Goal: Task Accomplishment & Management: Use online tool/utility

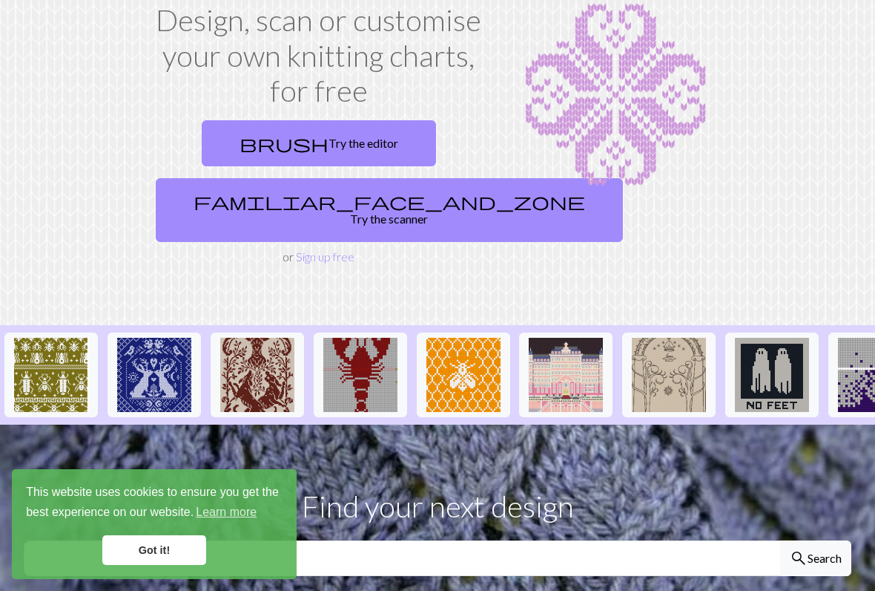
scroll to position [101, 0]
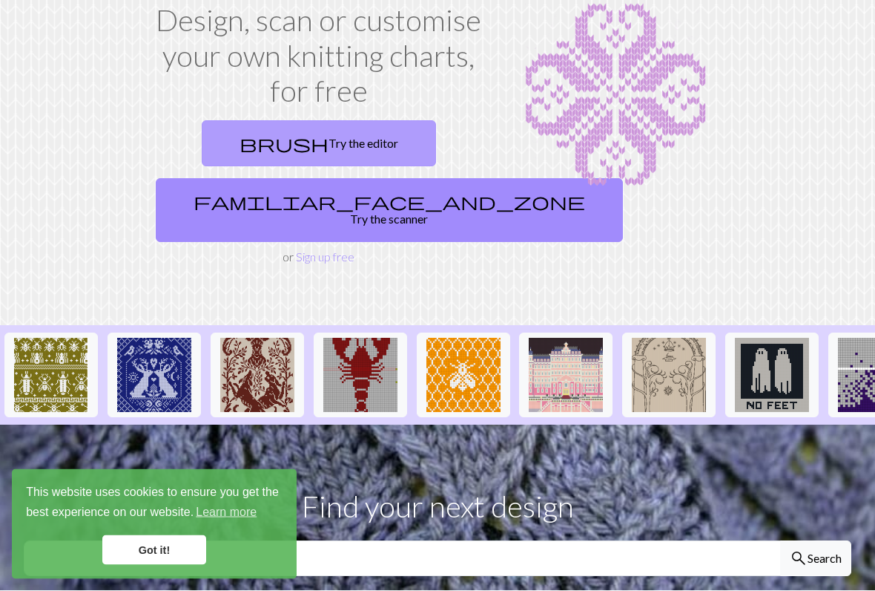
click at [343, 142] on link "brush Try the editor" at bounding box center [319, 144] width 234 height 46
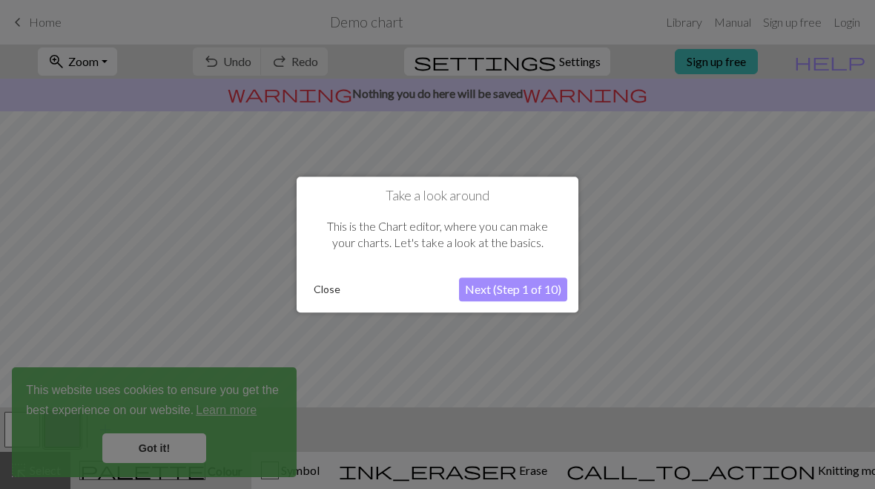
click at [526, 296] on button "Next (Step 1 of 10)" at bounding box center [513, 289] width 108 height 24
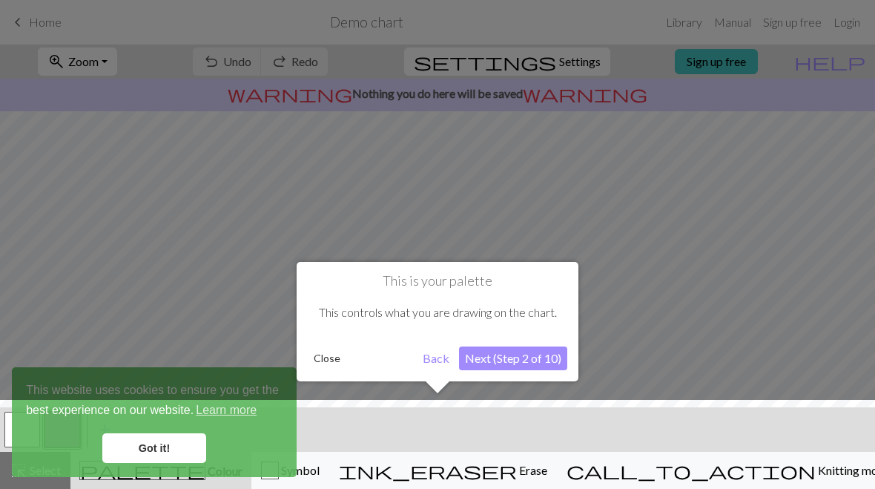
click at [231, 427] on div at bounding box center [438, 448] width 890 height 96
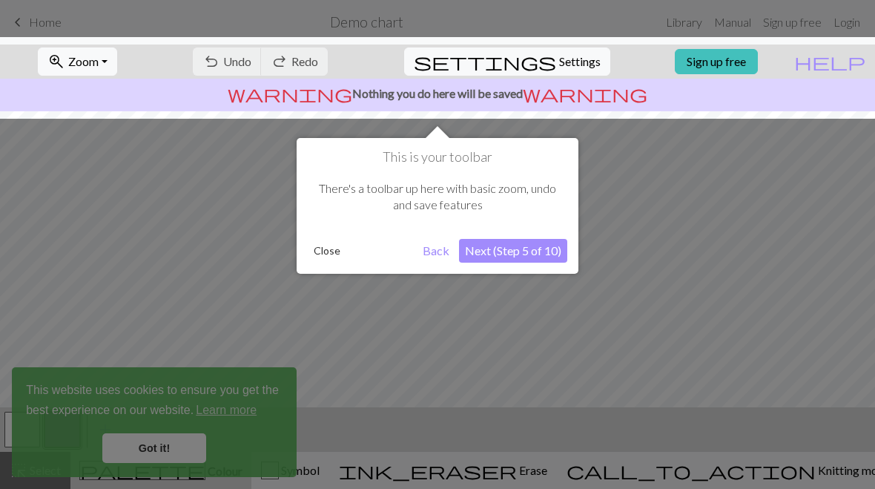
click at [239, 408] on div at bounding box center [437, 244] width 875 height 489
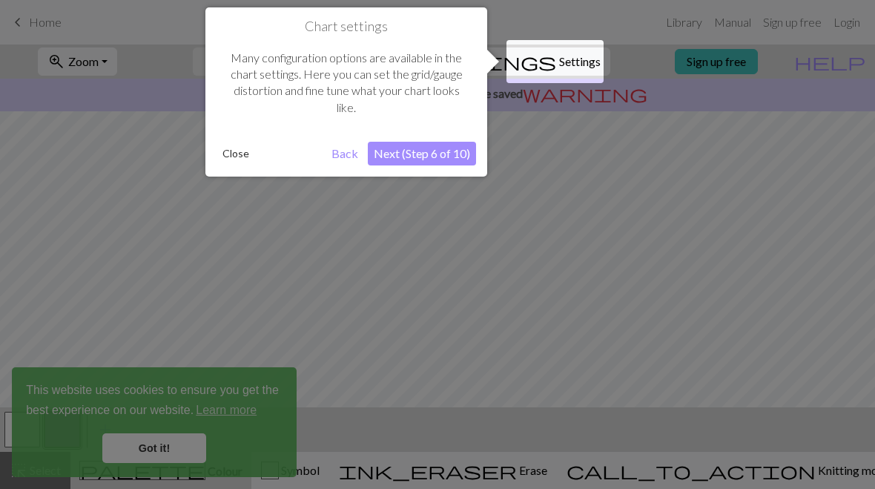
click at [174, 451] on div at bounding box center [437, 244] width 875 height 489
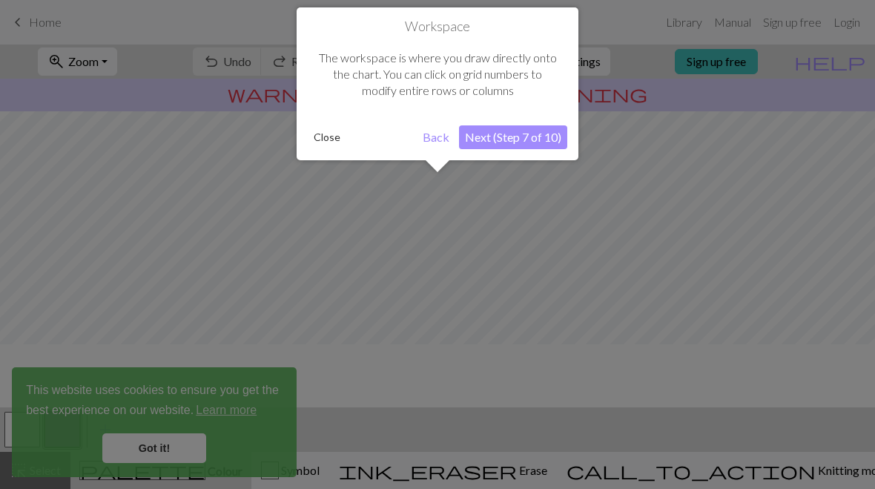
scroll to position [89, 0]
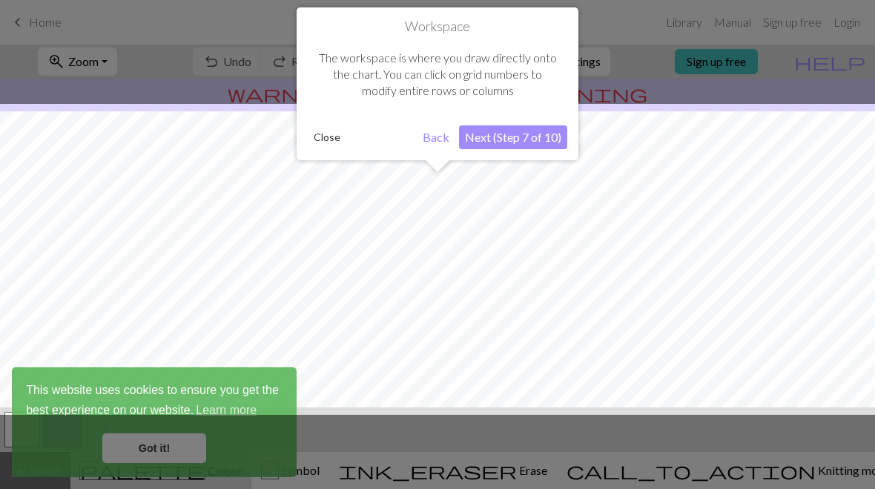
click at [181, 457] on div at bounding box center [437, 244] width 875 height 489
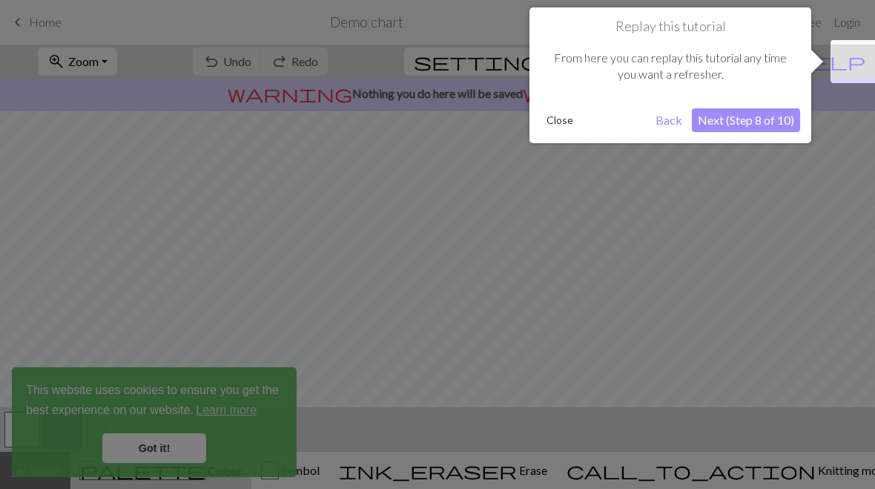
click at [673, 122] on button "Back" at bounding box center [669, 120] width 39 height 24
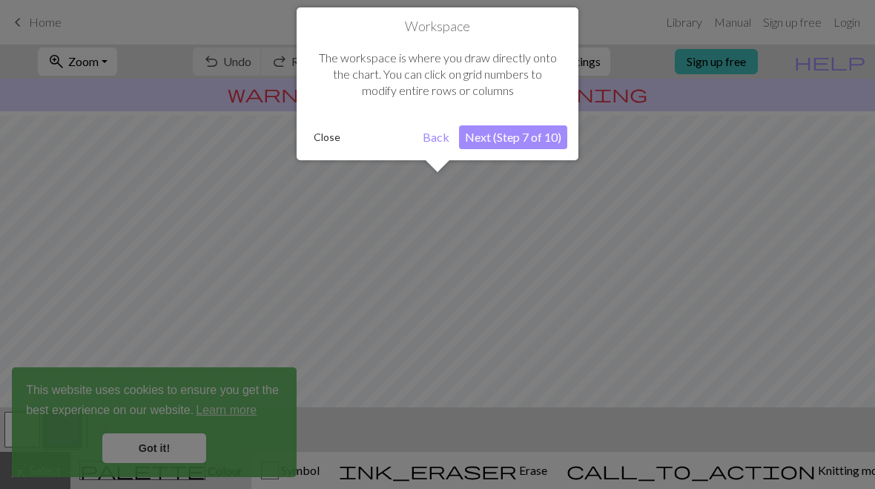
scroll to position [178, 0]
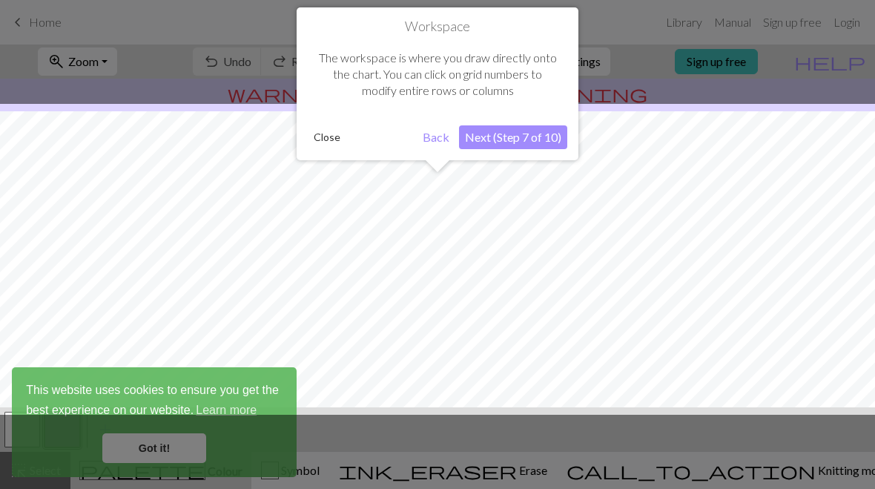
click at [434, 137] on button "Back" at bounding box center [436, 137] width 39 height 24
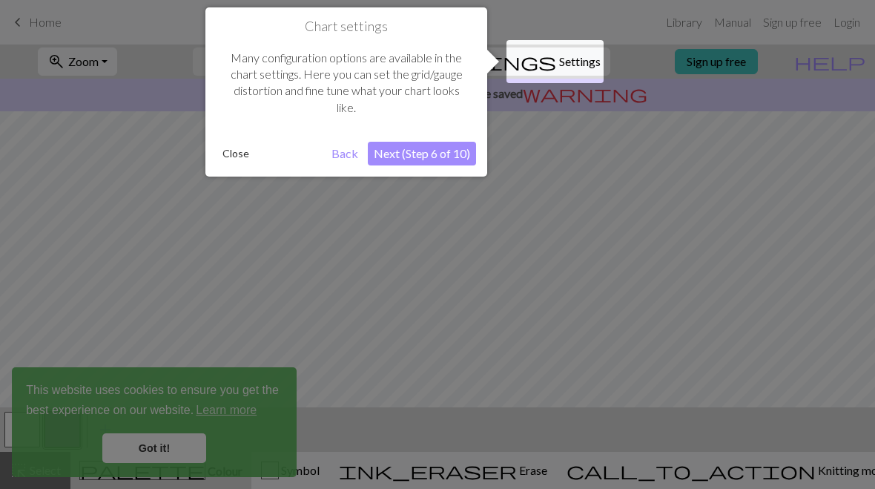
click at [344, 160] on button "Back" at bounding box center [345, 154] width 39 height 24
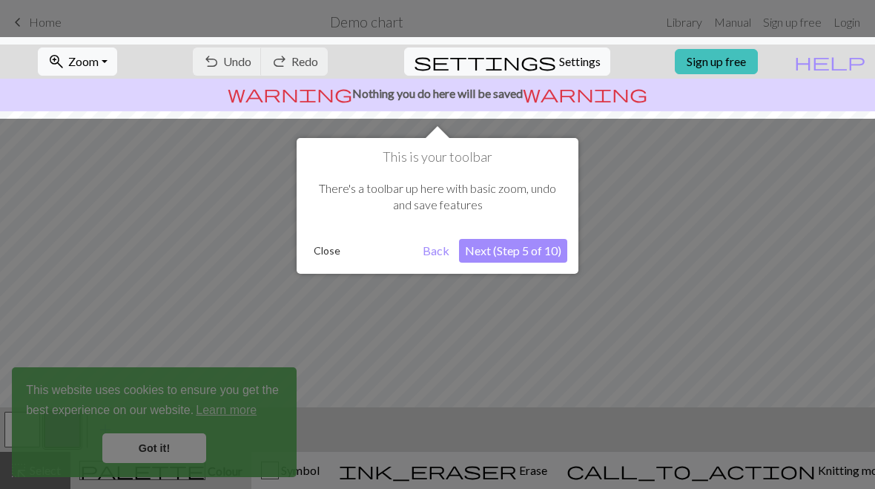
click at [438, 254] on button "Back" at bounding box center [436, 251] width 39 height 24
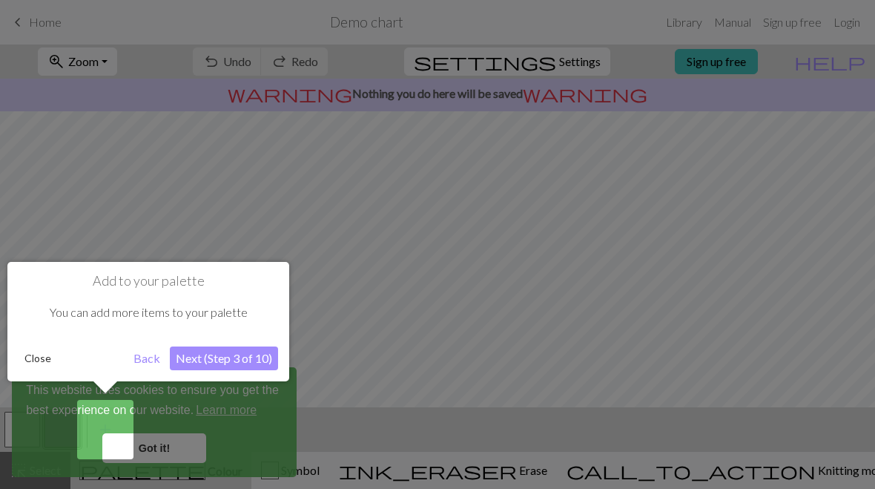
click at [187, 362] on button "Next (Step 3 of 10)" at bounding box center [224, 358] width 108 height 24
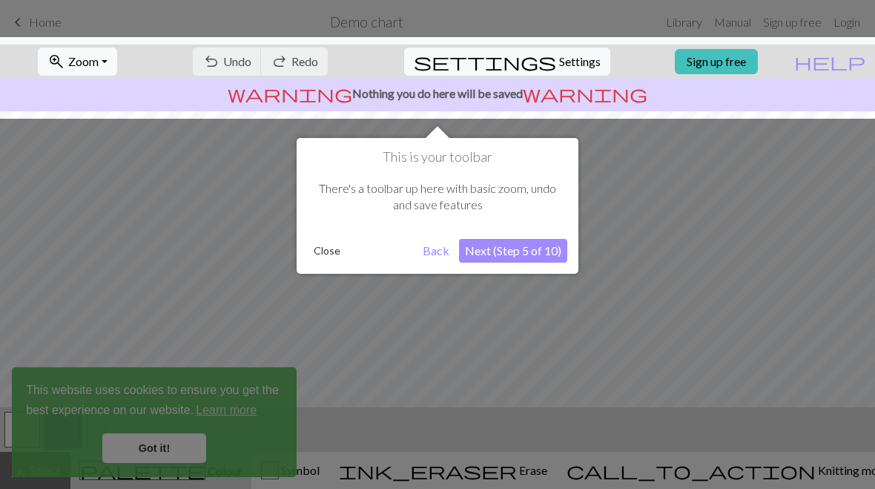
click at [427, 254] on button "Back" at bounding box center [436, 251] width 39 height 24
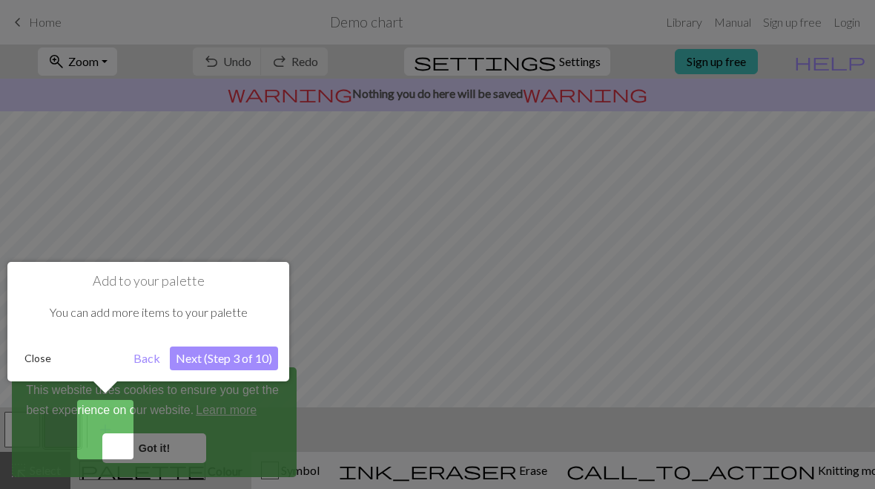
click at [145, 361] on button "Back" at bounding box center [147, 358] width 39 height 24
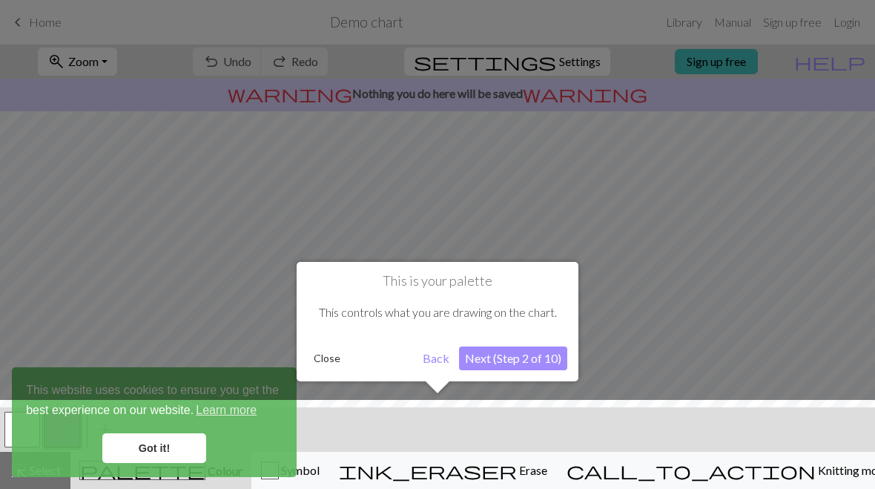
click at [430, 364] on button "Back" at bounding box center [436, 358] width 39 height 24
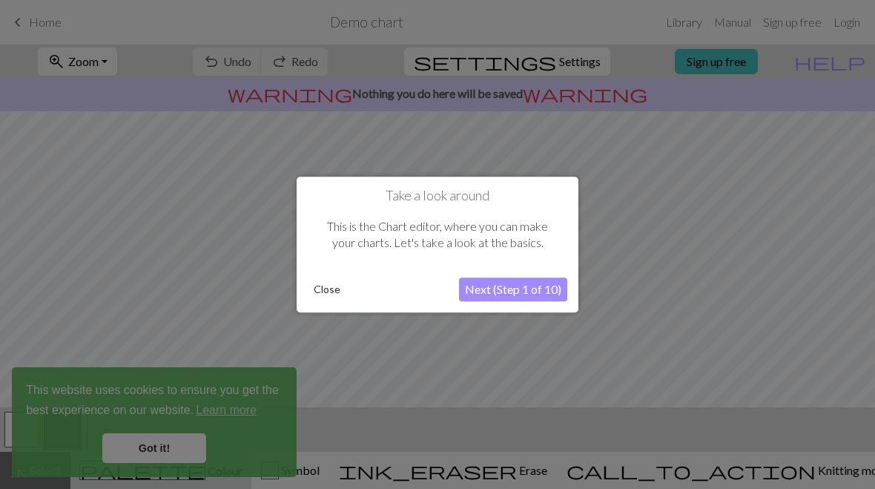
click at [195, 441] on div at bounding box center [437, 244] width 875 height 489
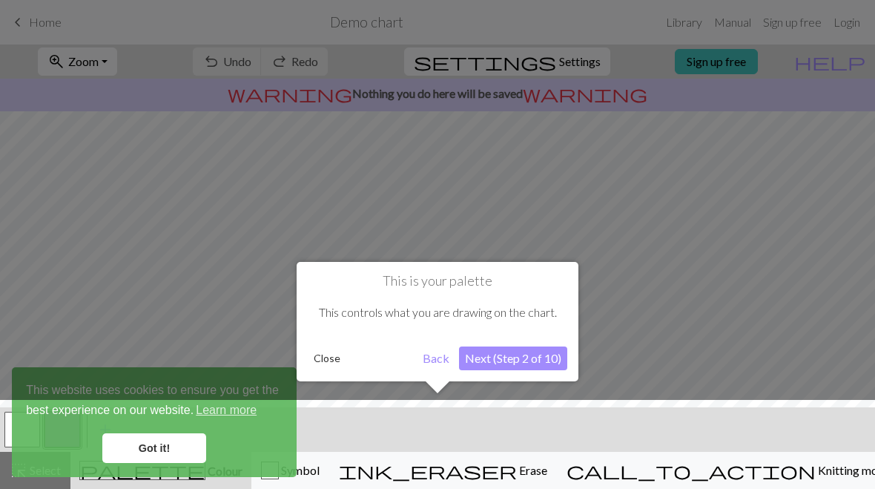
click at [179, 449] on div at bounding box center [438, 448] width 890 height 96
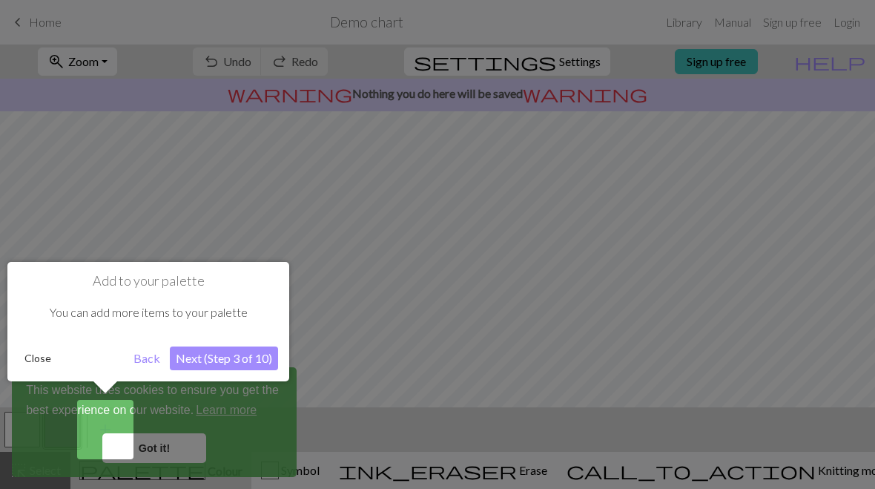
click at [142, 358] on button "Back" at bounding box center [147, 358] width 39 height 24
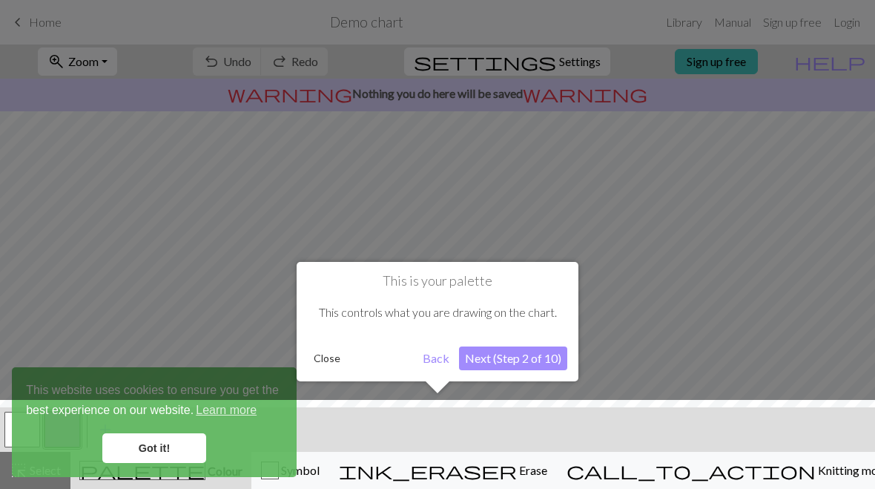
click at [330, 364] on button "Close" at bounding box center [327, 358] width 39 height 22
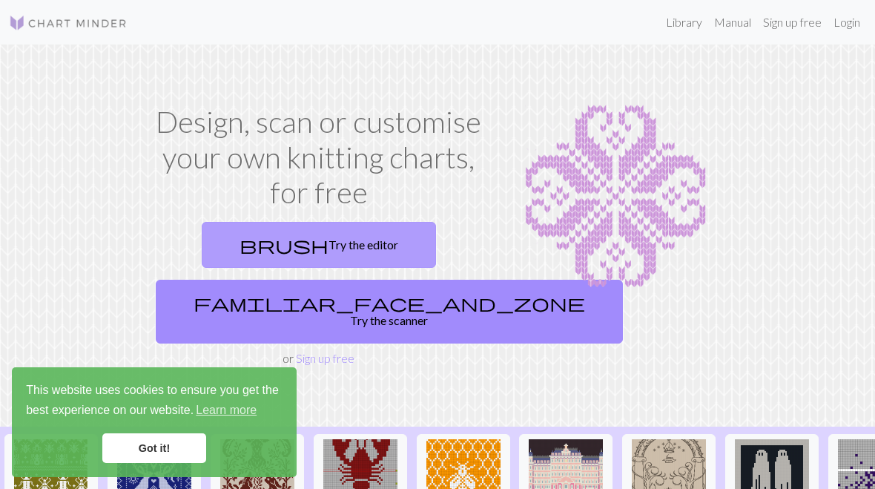
click at [372, 234] on link "brush Try the editor" at bounding box center [319, 245] width 234 height 46
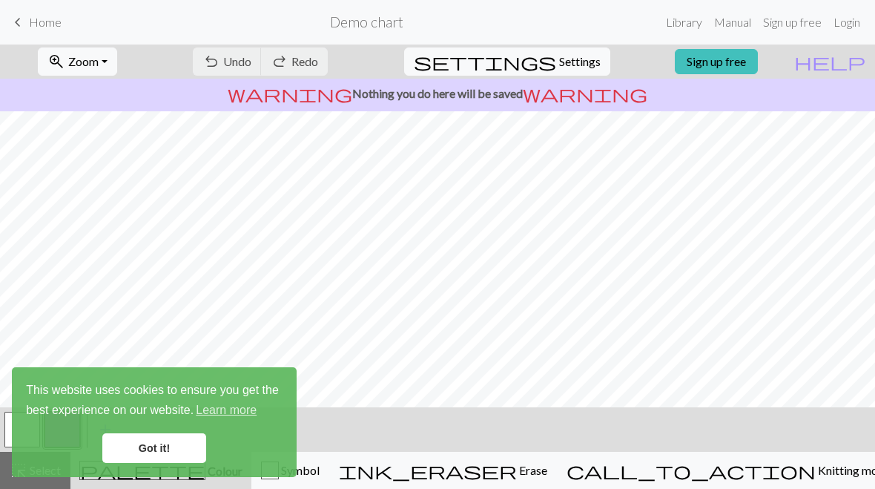
click at [184, 450] on link "Got it!" at bounding box center [154, 448] width 104 height 30
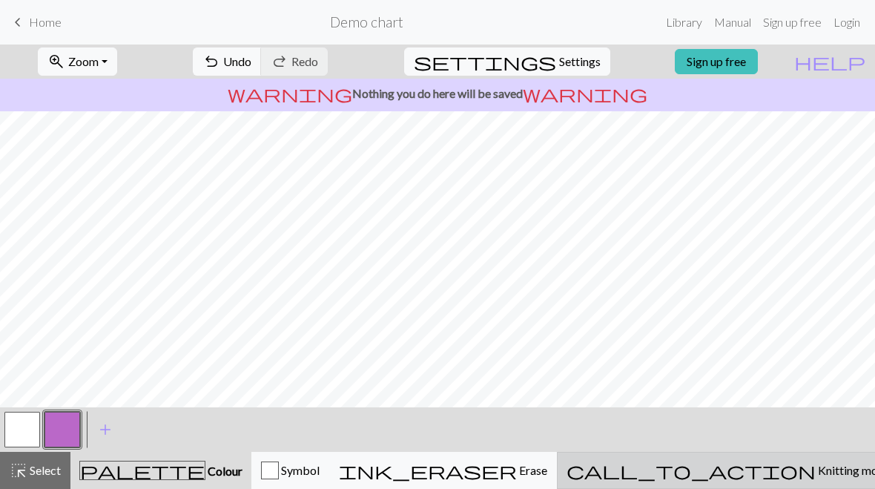
click at [743, 471] on span "call_to_action" at bounding box center [691, 470] width 249 height 21
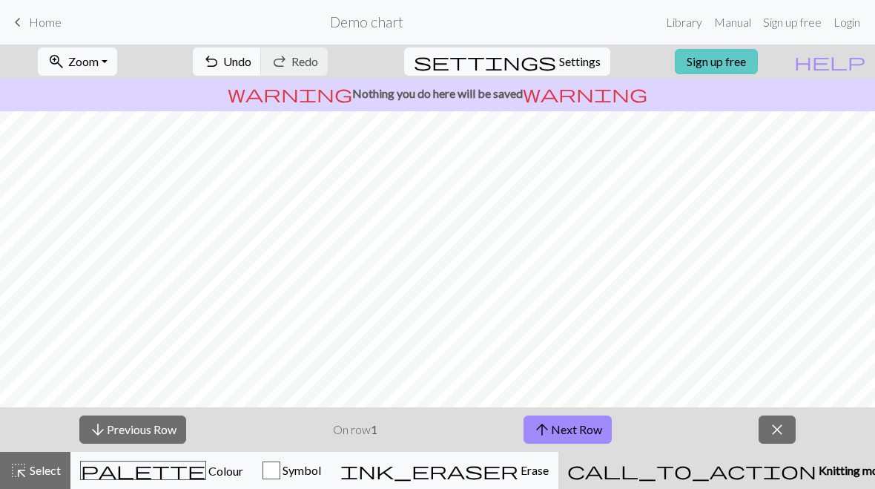
click at [751, 62] on link "Sign up free" at bounding box center [716, 61] width 83 height 25
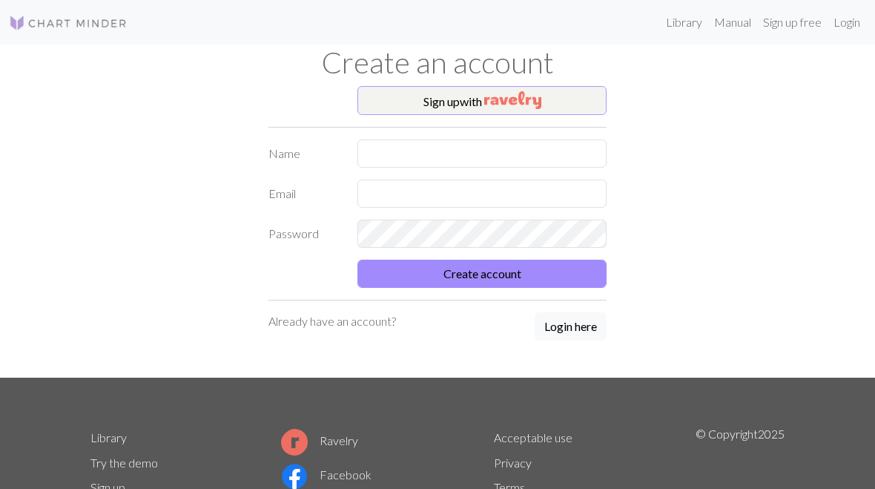
click at [539, 99] on img "button" at bounding box center [512, 100] width 57 height 18
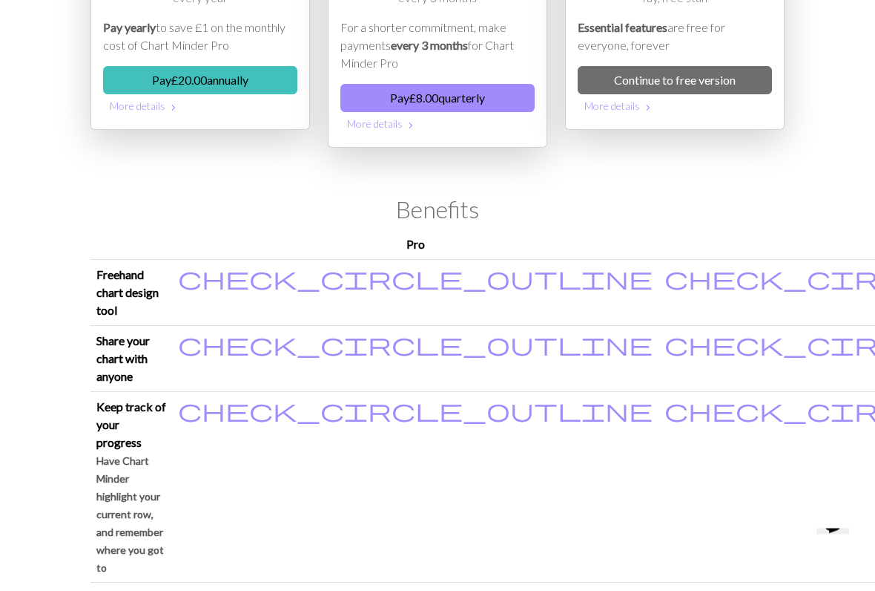
scroll to position [172, 0]
click at [706, 85] on link "Continue to free version" at bounding box center [675, 80] width 194 height 28
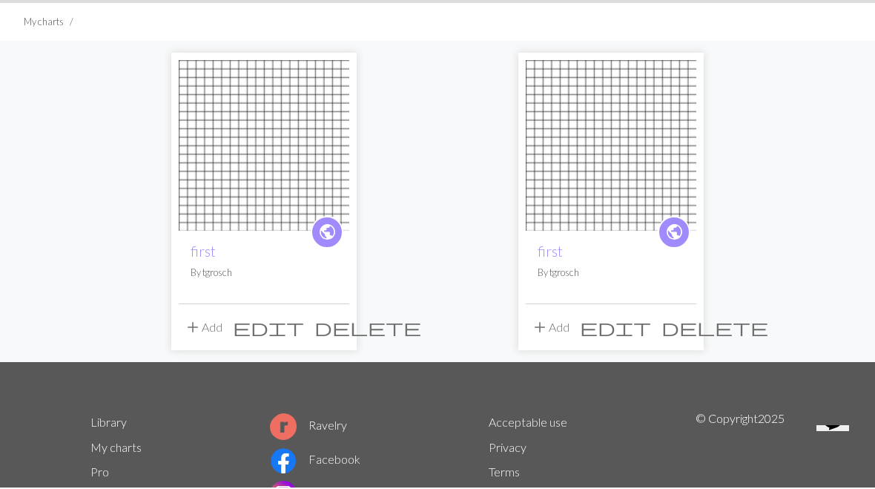
scroll to position [93, 0]
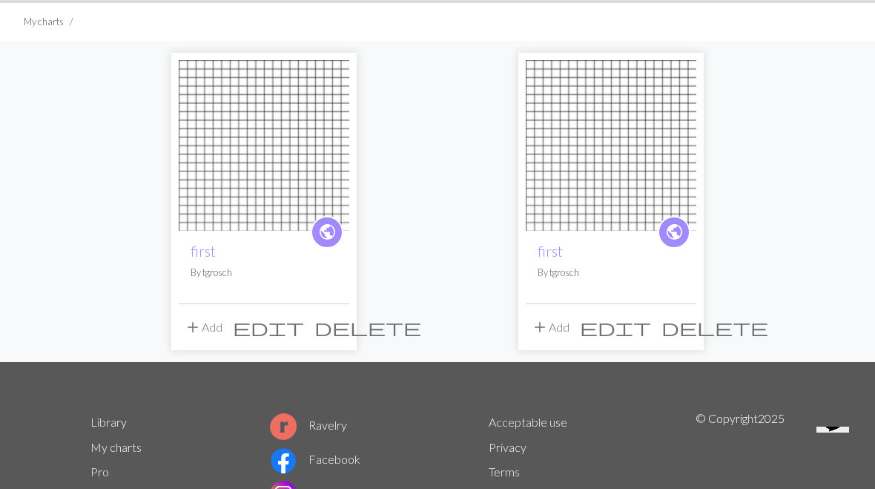
click at [336, 329] on span "delete" at bounding box center [368, 327] width 107 height 21
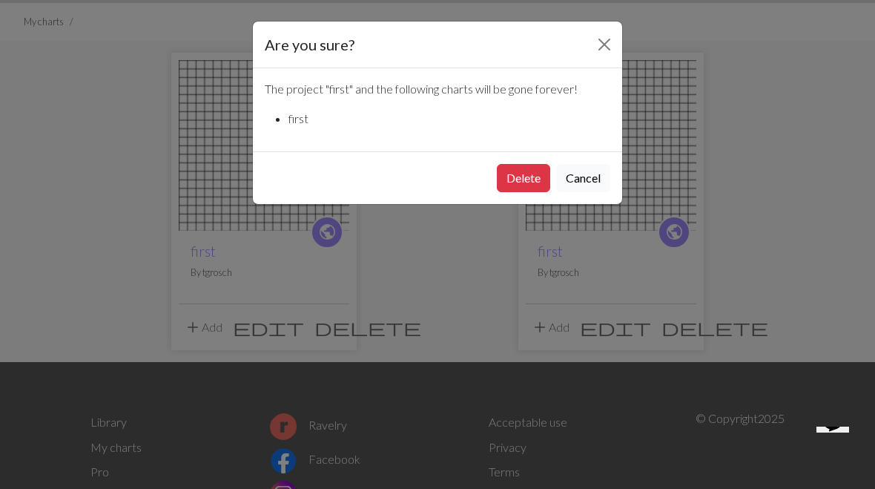
click at [600, 171] on button "Cancel" at bounding box center [583, 178] width 54 height 28
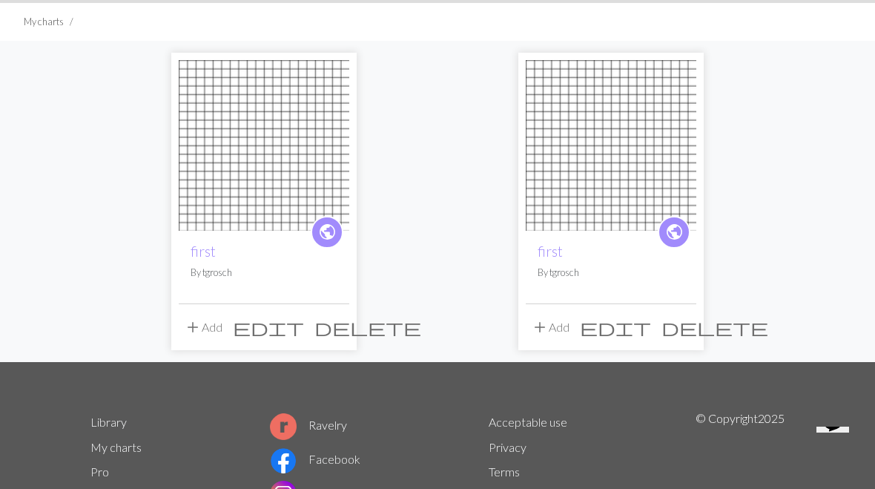
click at [196, 330] on span "add" at bounding box center [193, 327] width 18 height 21
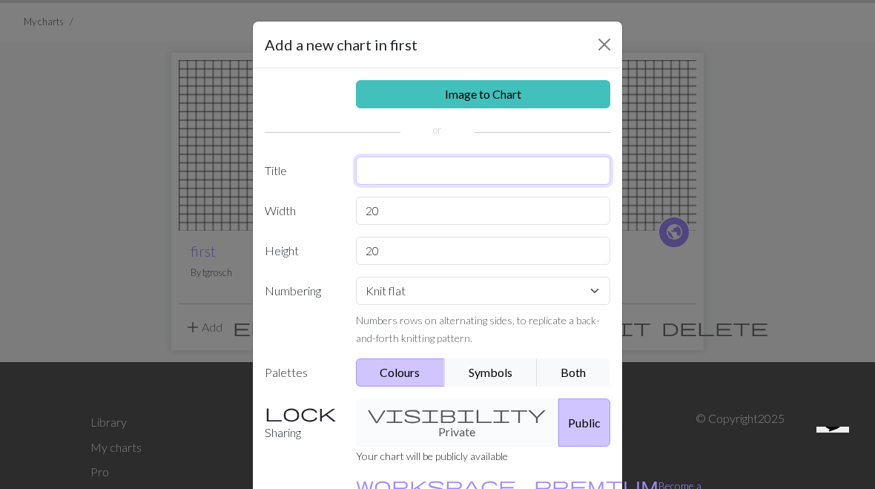
click at [378, 169] on input "text" at bounding box center [483, 171] width 255 height 28
type input "jasper"
click at [389, 209] on input "20" at bounding box center [483, 211] width 255 height 28
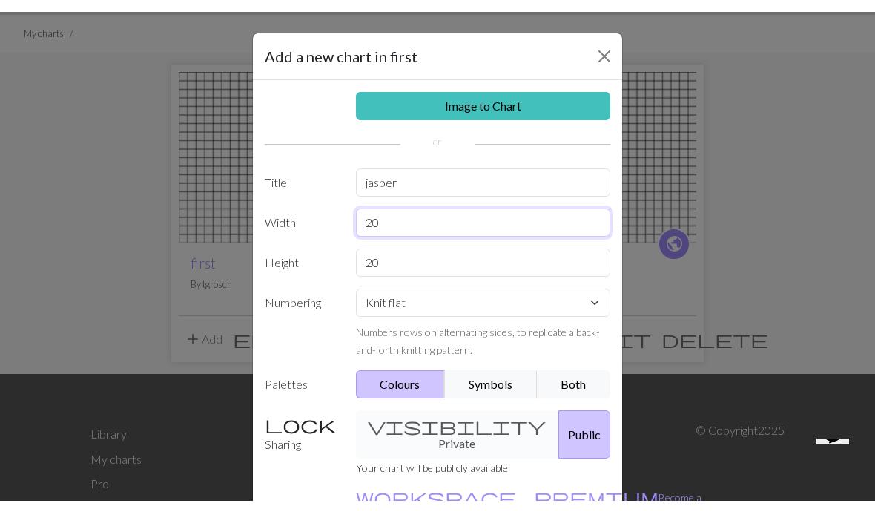
scroll to position [93, 0]
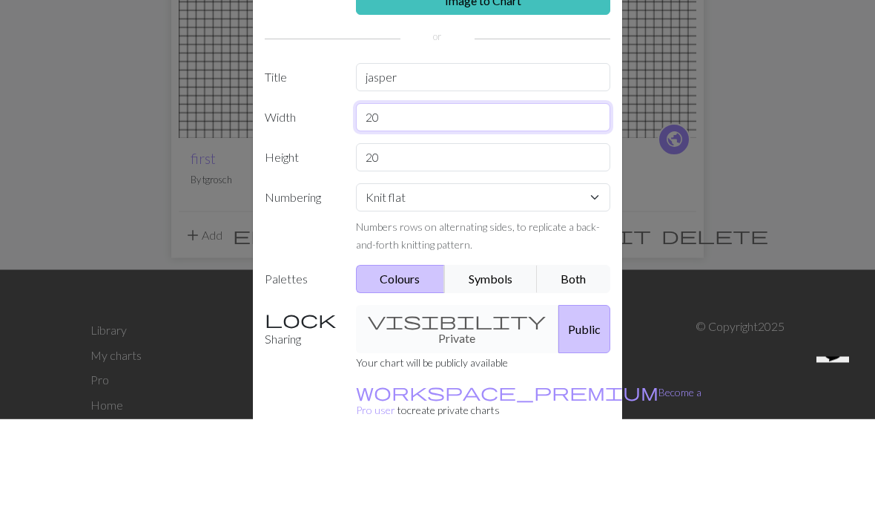
type input "2"
type input "54"
click at [394, 237] on input "20" at bounding box center [483, 251] width 255 height 28
type input "2"
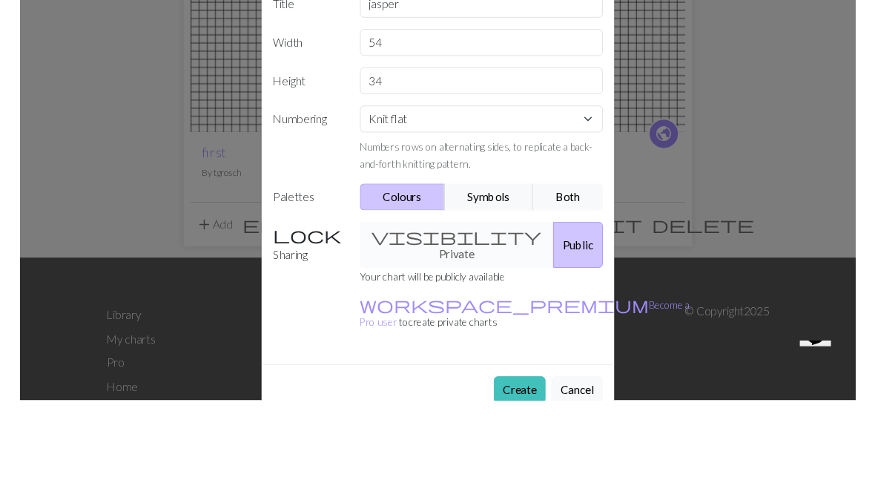
scroll to position [197, 0]
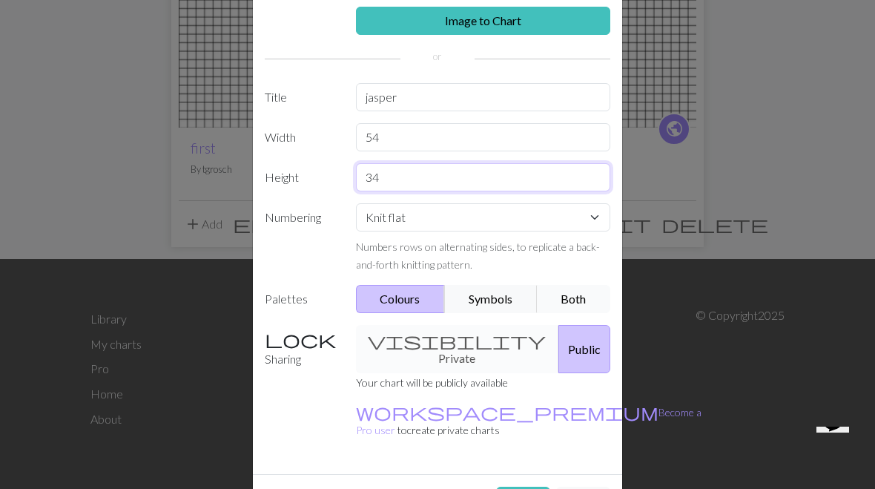
type input "34"
click at [573, 304] on button "Both" at bounding box center [574, 299] width 74 height 28
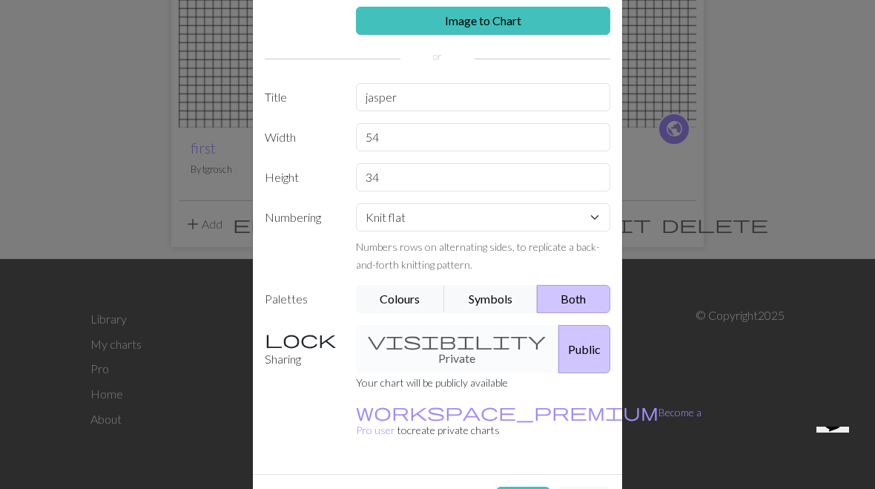
click at [445, 341] on div "visibility Private Public" at bounding box center [483, 349] width 273 height 48
click at [423, 346] on div "visibility Private Public" at bounding box center [483, 349] width 273 height 48
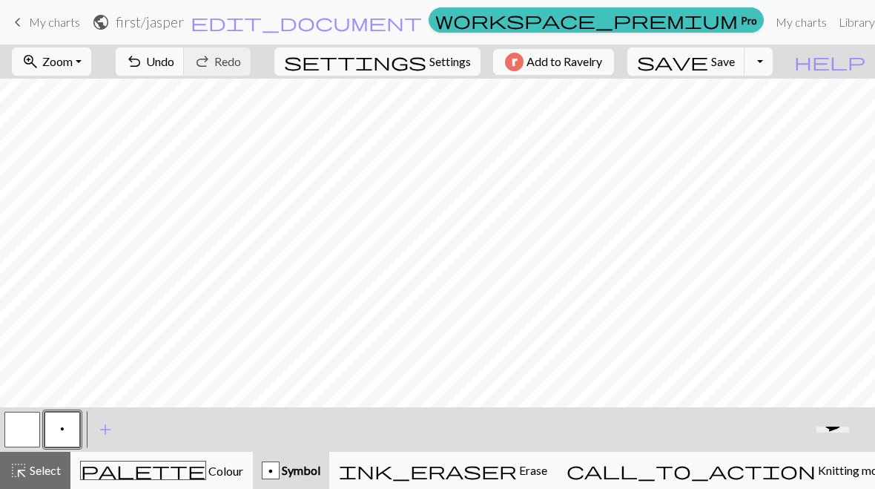
click at [838, 432] on icon "Opens Chat This icon Opens the chat window." at bounding box center [833, 420] width 24 height 24
click at [57, 22] on button "Minimize" at bounding box center [31, 14] width 51 height 16
click at [206, 468] on span "Colour" at bounding box center [224, 471] width 37 height 14
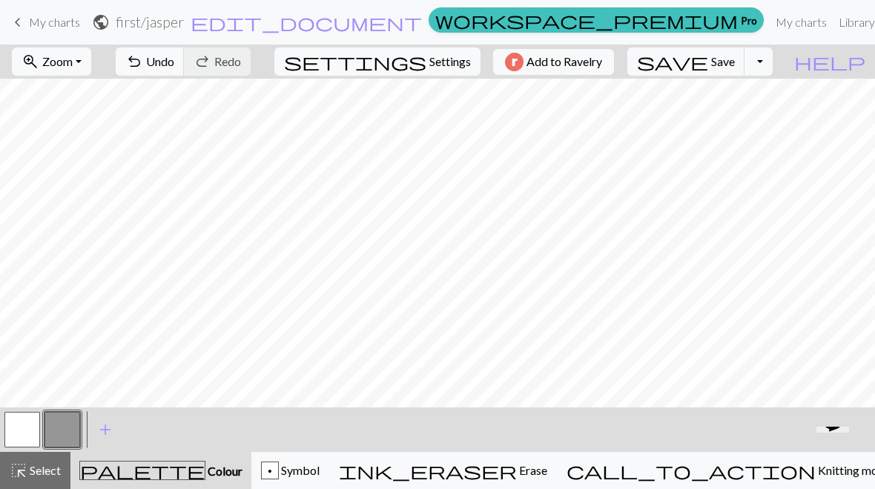
click at [62, 435] on button "button" at bounding box center [63, 430] width 36 height 36
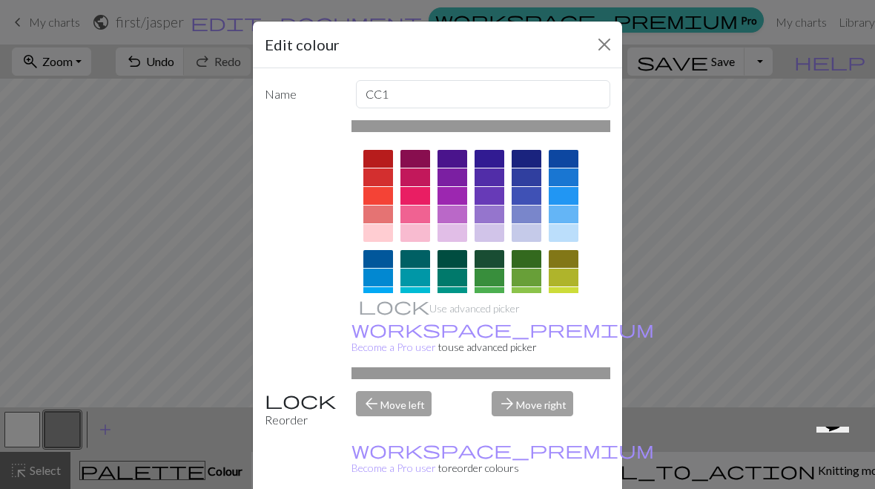
click at [571, 236] on div at bounding box center [564, 233] width 30 height 18
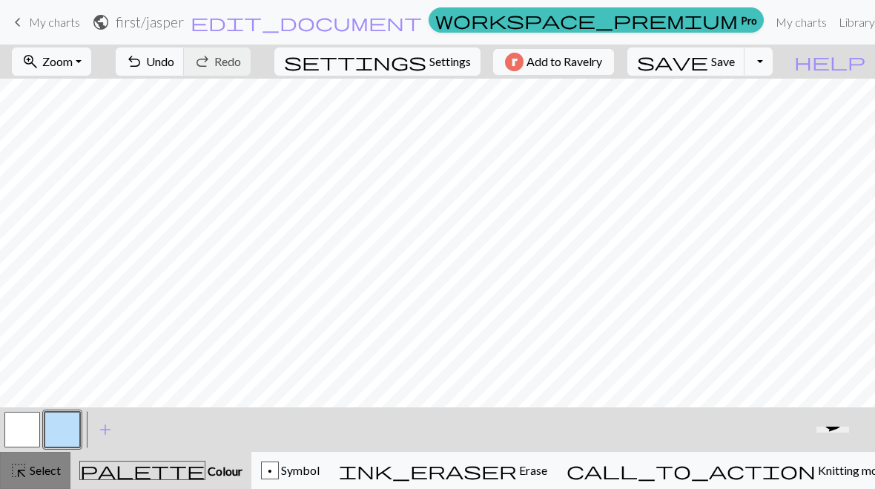
click at [38, 475] on span "Select" at bounding box center [43, 470] width 33 height 14
click at [64, 433] on button "button" at bounding box center [63, 430] width 36 height 36
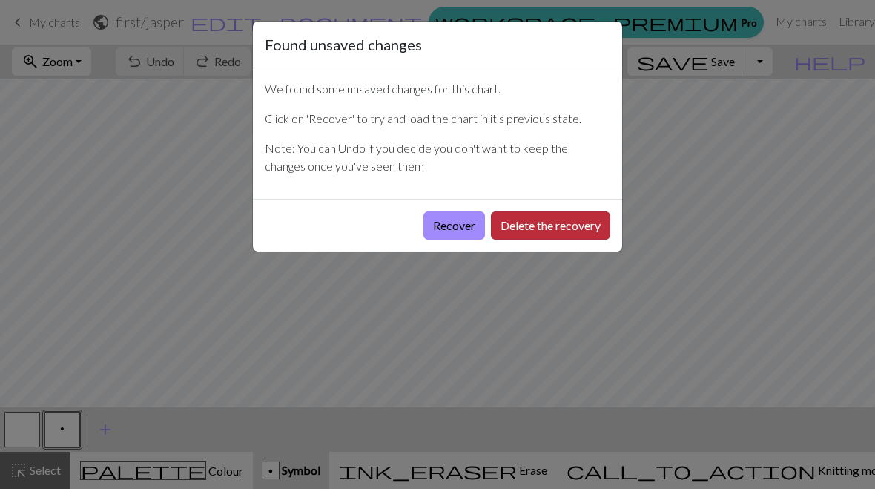
click at [556, 231] on button "Delete the recovery" at bounding box center [550, 225] width 119 height 28
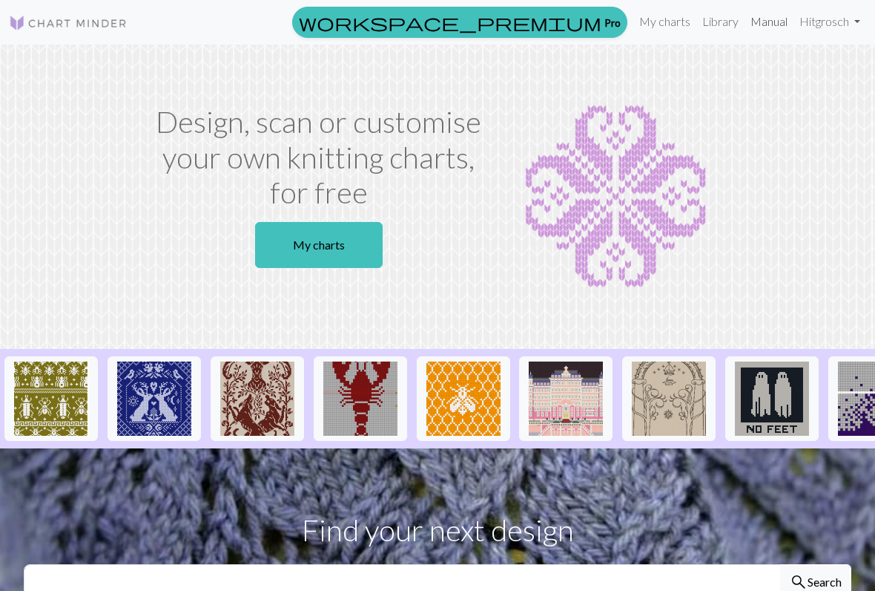
click at [768, 25] on link "Manual" at bounding box center [769, 22] width 49 height 30
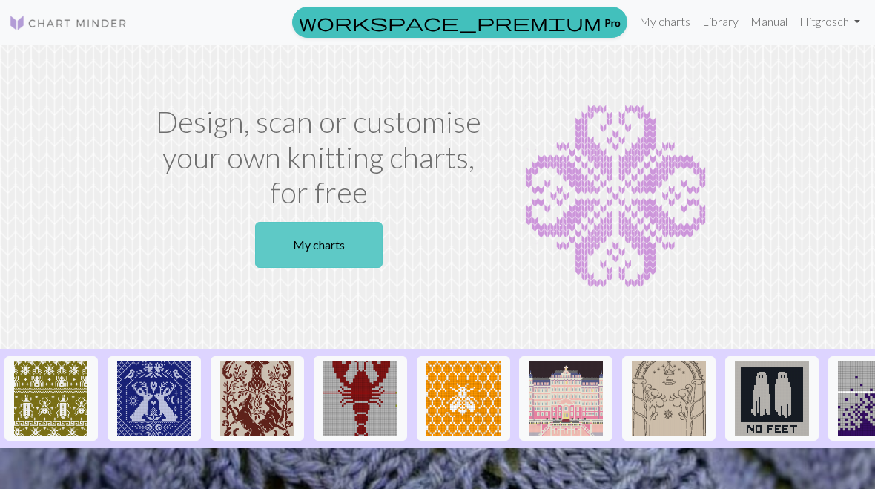
click at [361, 249] on link "My charts" at bounding box center [319, 245] width 128 height 46
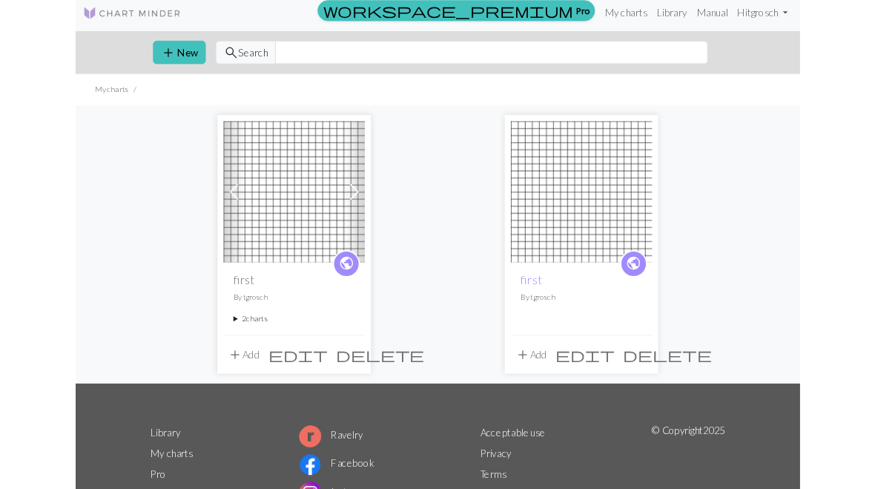
scroll to position [9, 0]
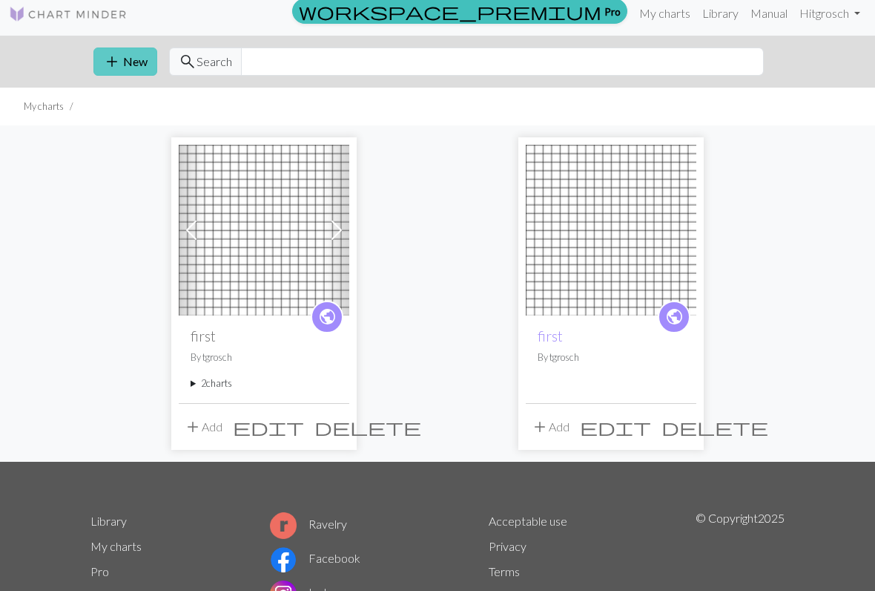
click at [125, 59] on button "add New" at bounding box center [125, 61] width 64 height 28
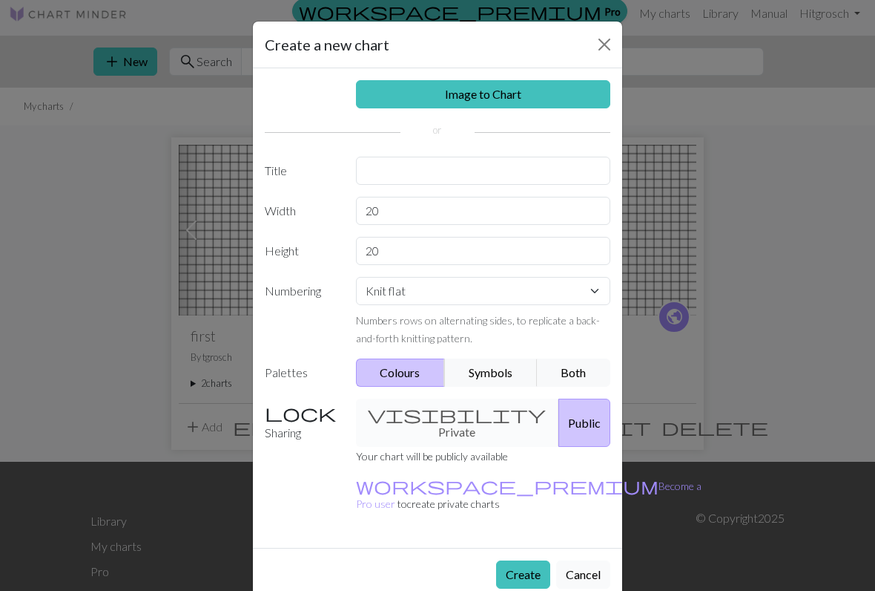
click at [578, 488] on button "Cancel" at bounding box center [583, 574] width 54 height 28
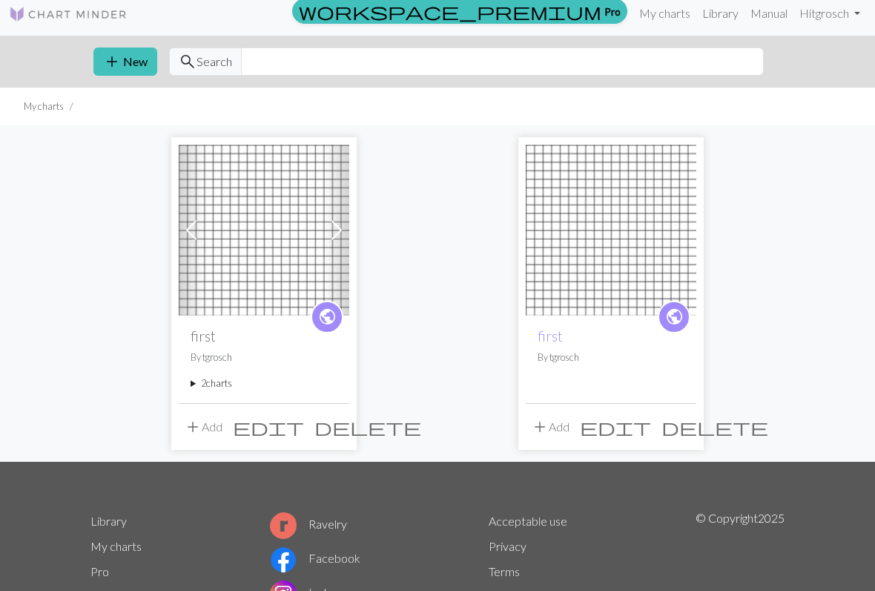
click at [304, 420] on span "edit" at bounding box center [268, 426] width 71 height 21
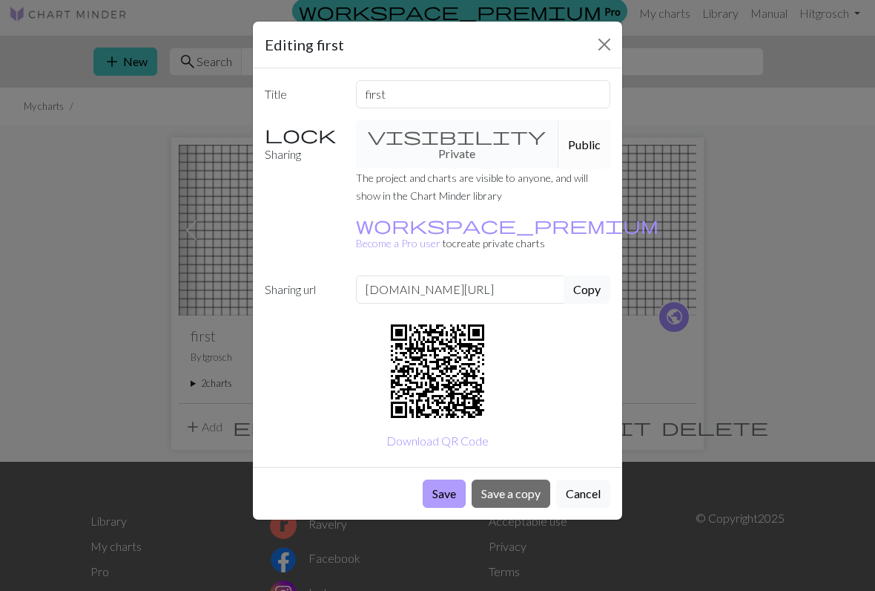
click at [442, 479] on button "Save" at bounding box center [444, 493] width 43 height 28
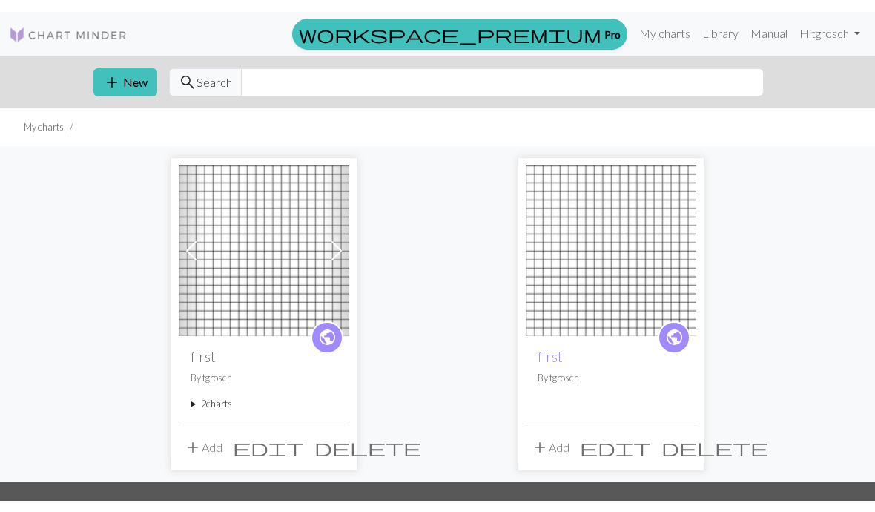
scroll to position [50, 0]
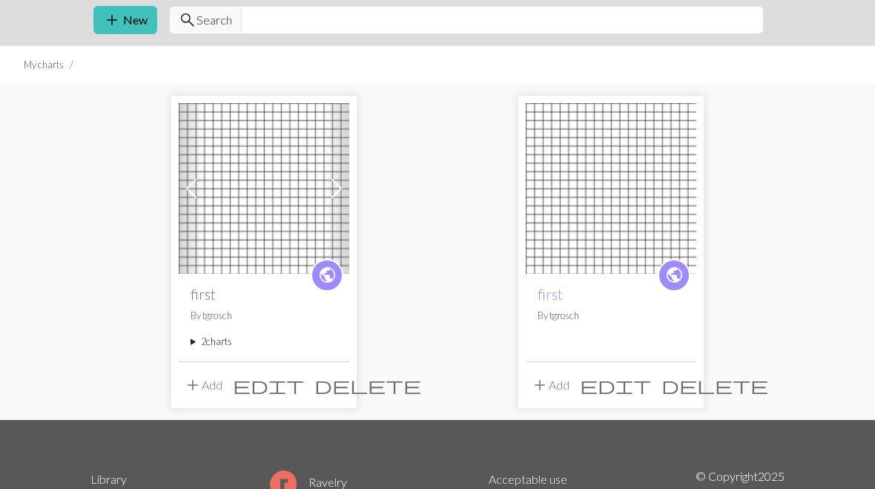
click at [209, 385] on button "add Add" at bounding box center [203, 385] width 49 height 28
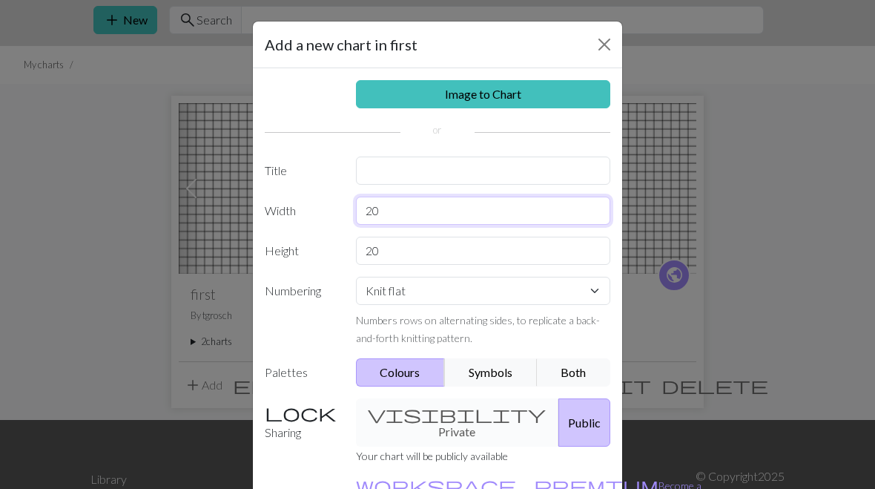
click at [389, 211] on input "20" at bounding box center [483, 211] width 255 height 28
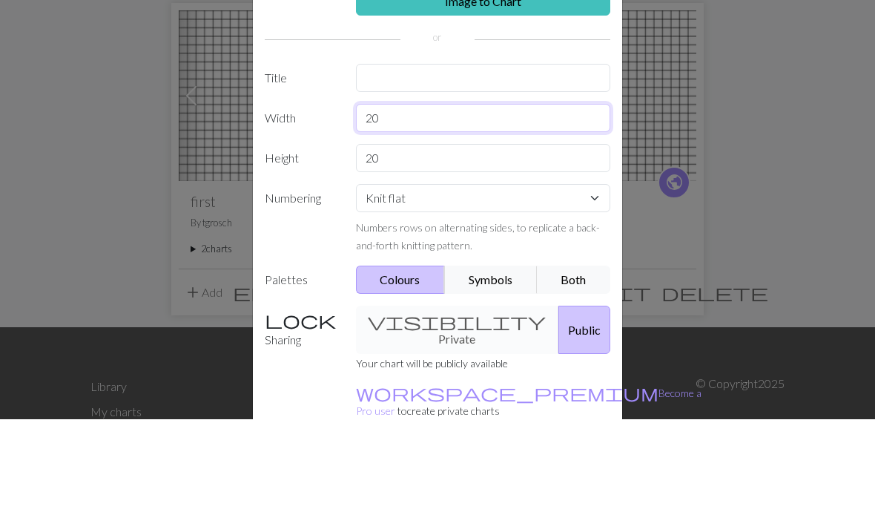
type input "2"
type input "54"
click at [386, 237] on input "20" at bounding box center [483, 251] width 255 height 28
type input "2"
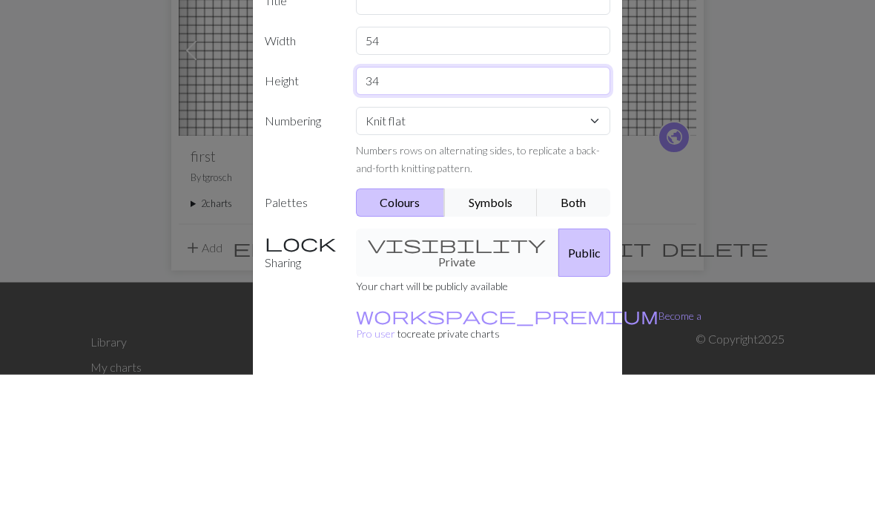
scroll to position [36, 0]
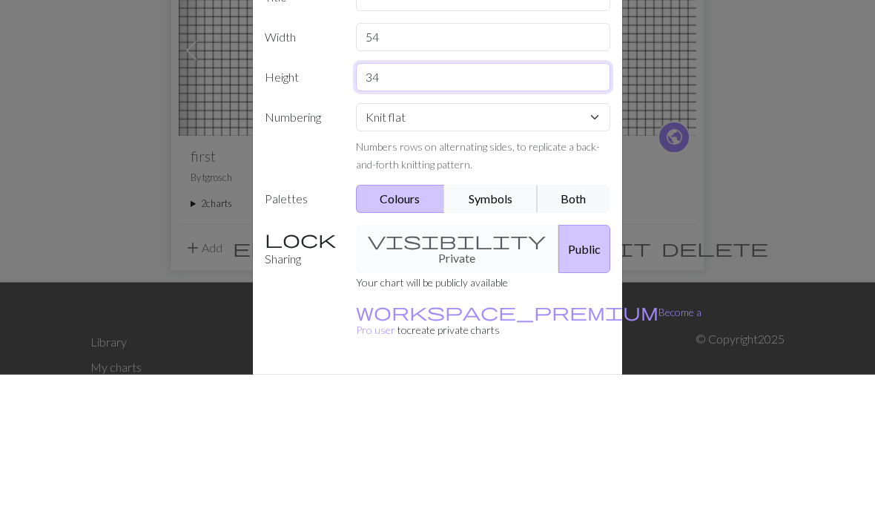
type input "34"
click at [511, 323] on button "Symbols" at bounding box center [490, 337] width 93 height 28
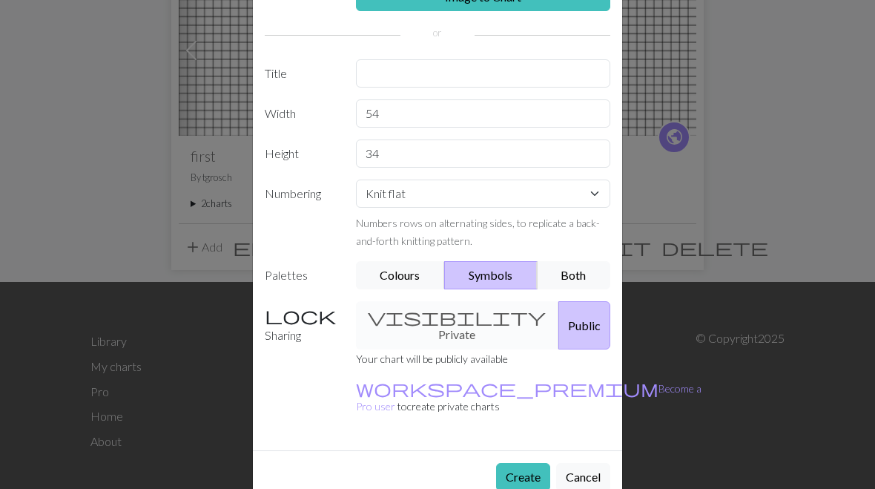
scroll to position [96, 0]
click at [530, 464] on button "Create" at bounding box center [523, 478] width 54 height 28
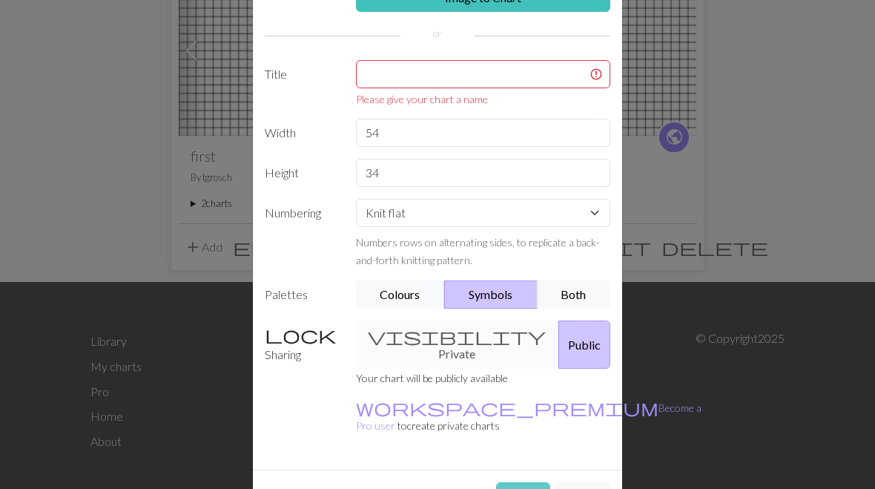
click at [530, 482] on button "Create" at bounding box center [523, 496] width 54 height 28
click at [378, 79] on input "text" at bounding box center [483, 74] width 255 height 28
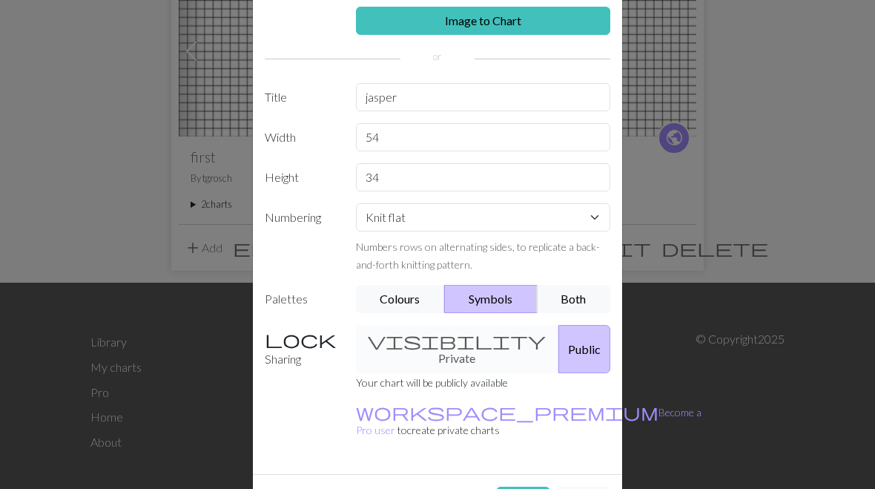
scroll to position [188, 0]
type input "jasper"
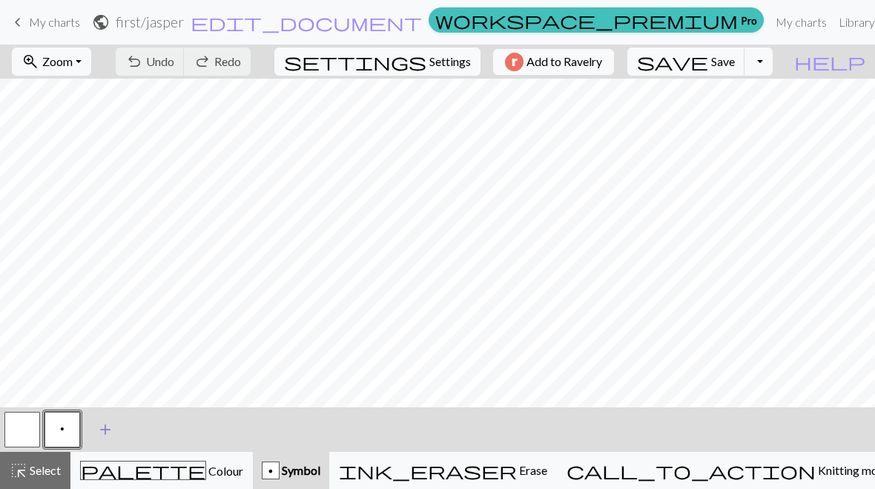
click at [103, 432] on span "add" at bounding box center [105, 429] width 18 height 21
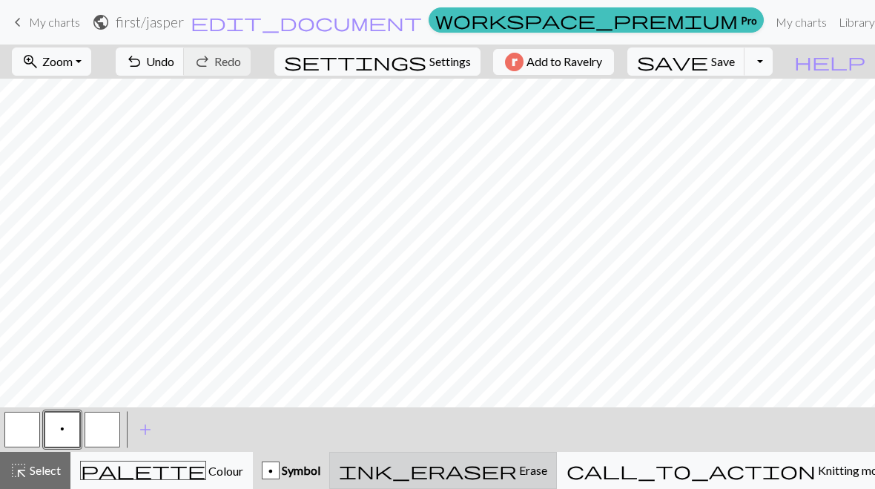
click at [548, 476] on span "Erase" at bounding box center [532, 470] width 30 height 14
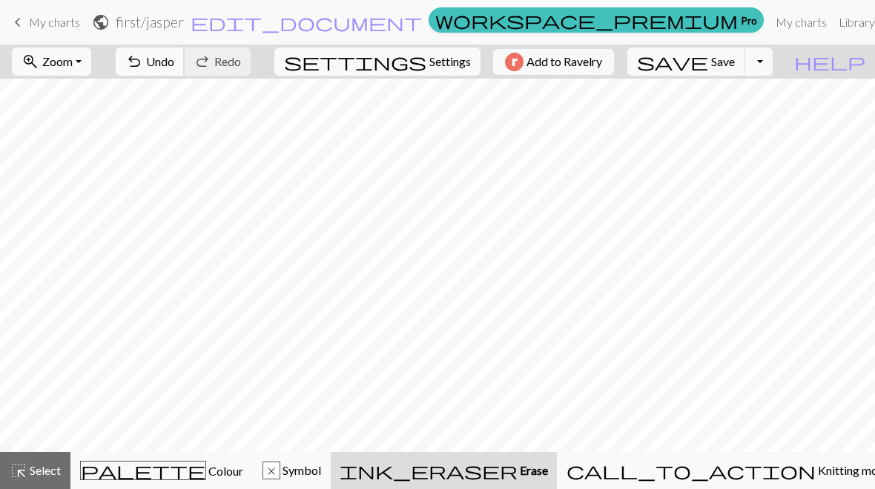
click at [185, 74] on button "undo Undo Undo" at bounding box center [150, 61] width 69 height 28
click at [174, 59] on span "Undo" at bounding box center [160, 61] width 28 height 14
click at [185, 52] on button "undo Undo Undo" at bounding box center [150, 61] width 69 height 28
click at [174, 59] on span "Undo" at bounding box center [160, 61] width 28 height 14
click at [321, 474] on span "Symbol" at bounding box center [300, 470] width 41 height 14
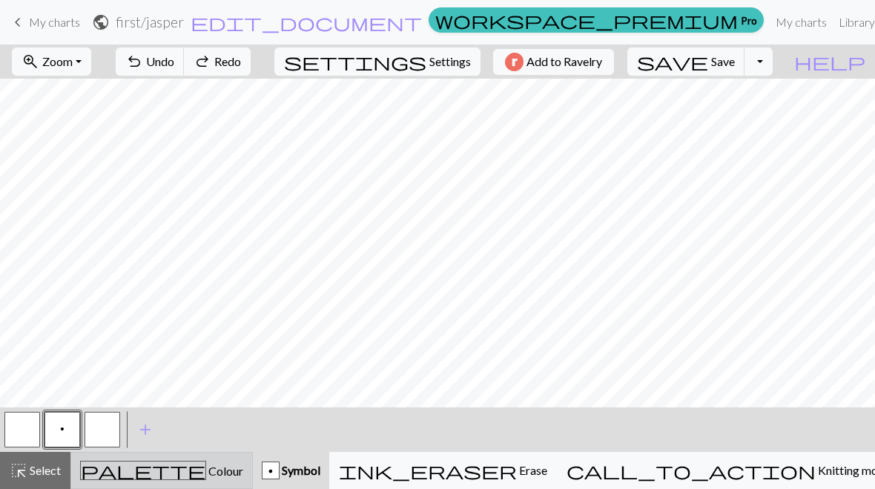
click at [229, 479] on div "palette Colour Colour" at bounding box center [161, 470] width 163 height 19
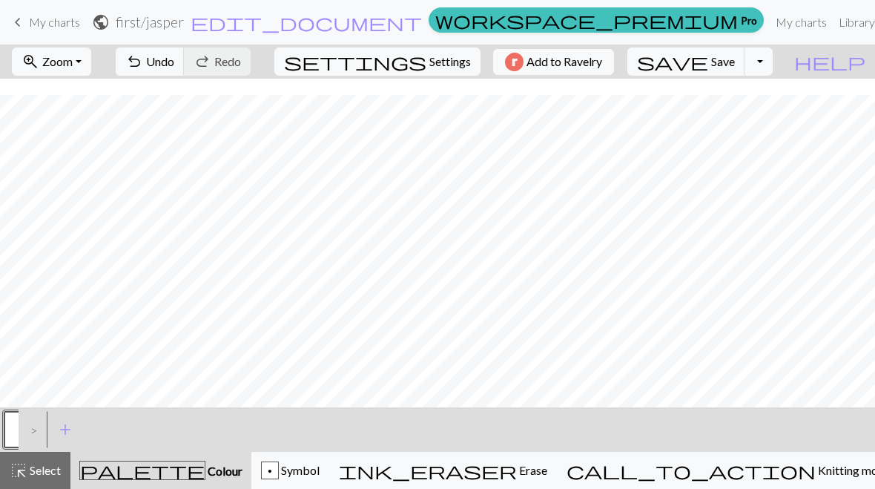
scroll to position [2, 0]
click at [320, 476] on span "Symbol" at bounding box center [299, 470] width 41 height 14
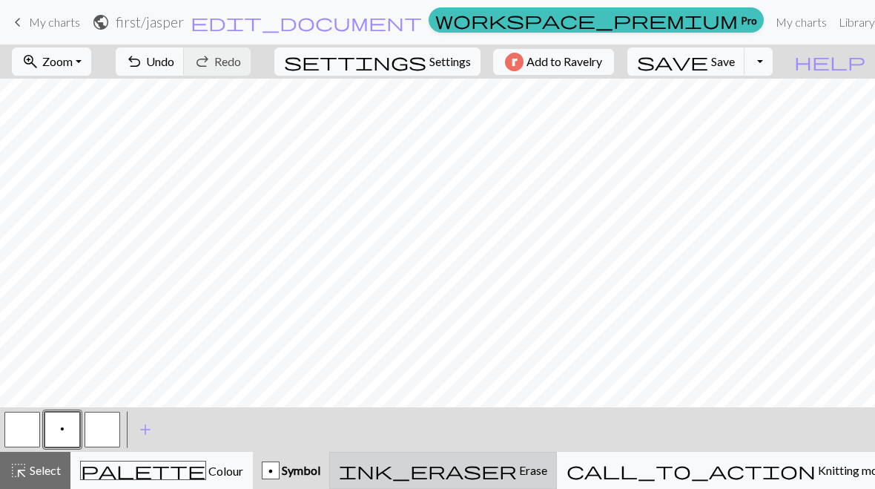
click at [548, 468] on span "Erase" at bounding box center [532, 470] width 30 height 14
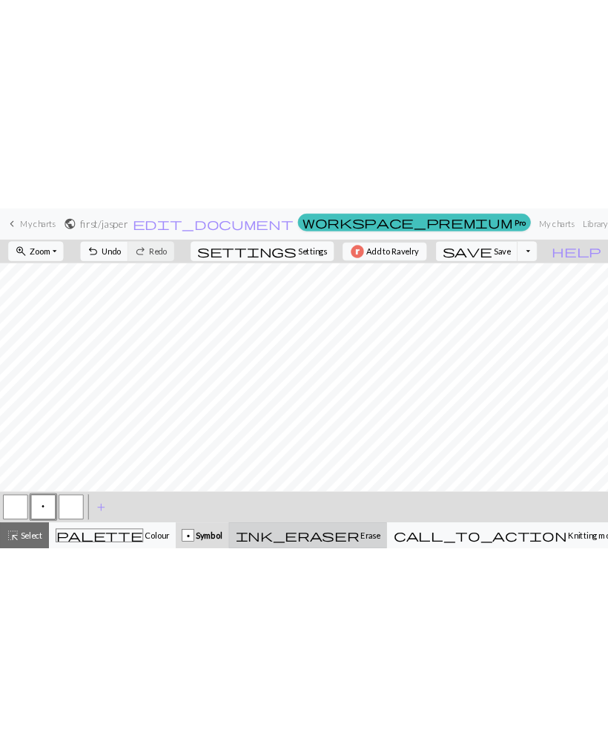
scroll to position [0, 0]
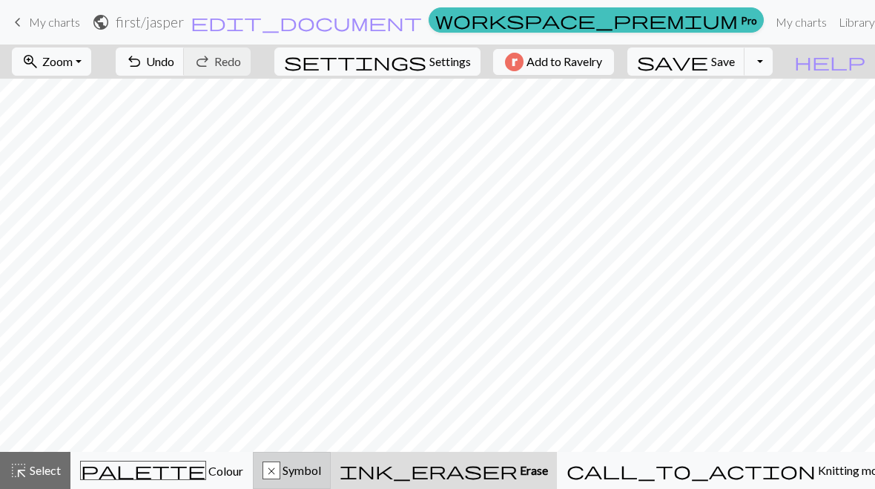
click at [321, 475] on div "x Symbol" at bounding box center [292, 470] width 59 height 18
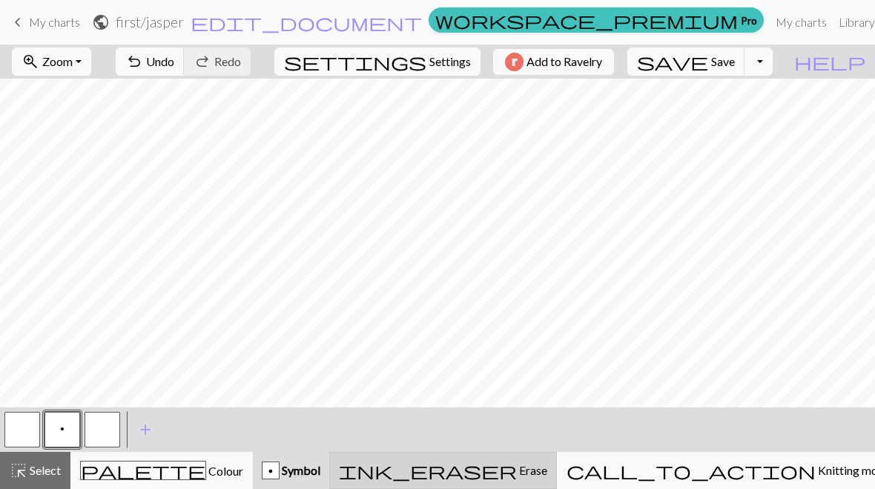
click at [548, 470] on span "Erase" at bounding box center [532, 470] width 30 height 14
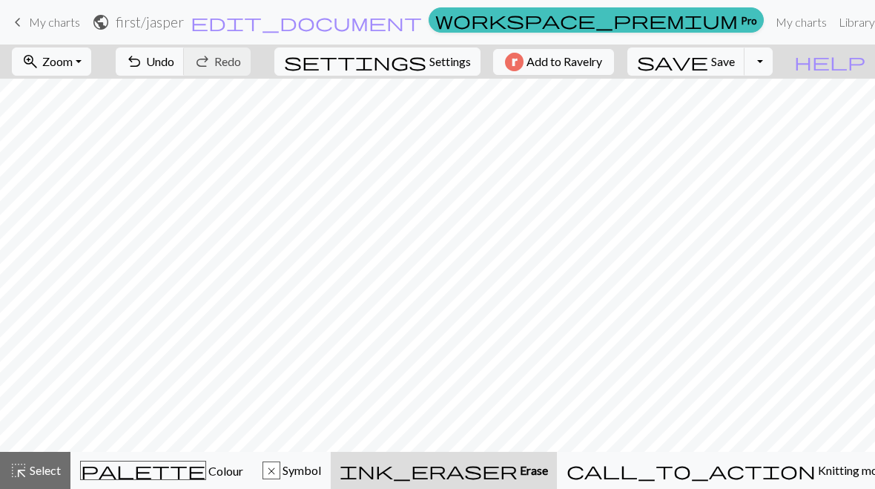
click at [548, 473] on div "ink_eraser Erase Erase" at bounding box center [444, 470] width 208 height 18
click at [321, 473] on span "Symbol" at bounding box center [300, 470] width 41 height 14
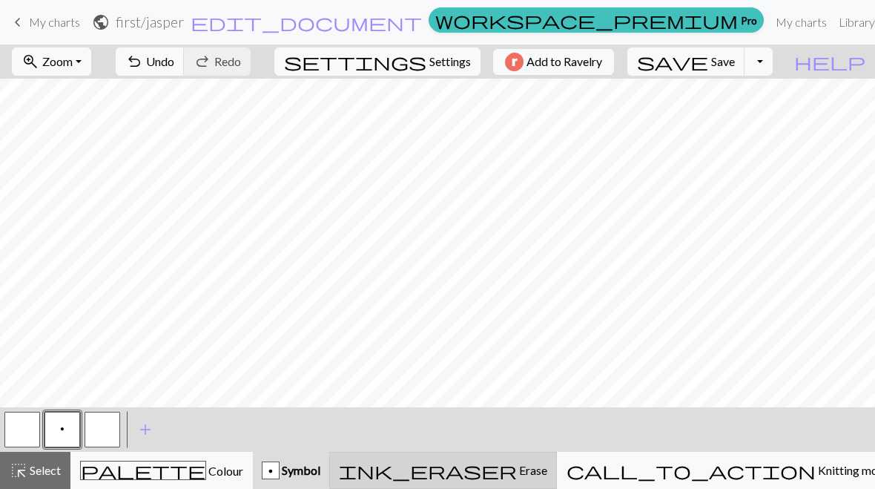
click at [548, 473] on span "Erase" at bounding box center [532, 470] width 30 height 14
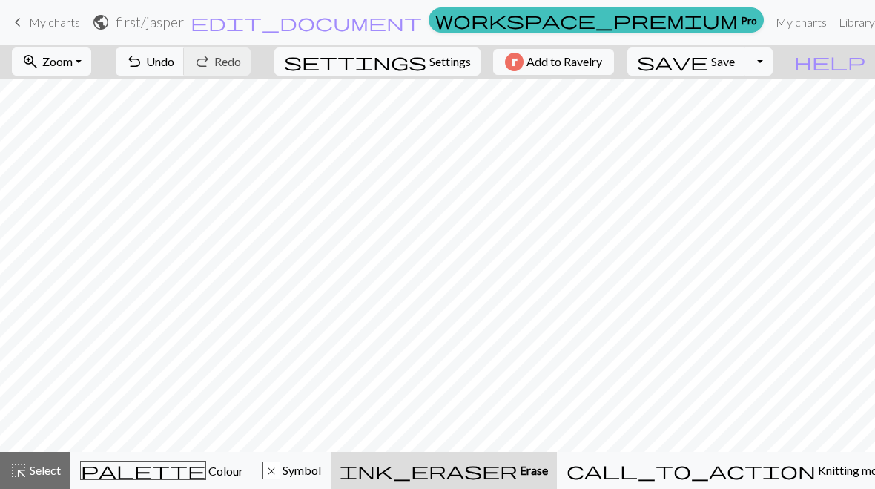
click at [548, 474] on span "Erase" at bounding box center [533, 470] width 30 height 14
click at [548, 477] on span "Erase" at bounding box center [533, 470] width 30 height 14
click at [174, 56] on span "Undo" at bounding box center [160, 61] width 28 height 14
click at [174, 61] on span "Undo" at bounding box center [160, 61] width 28 height 14
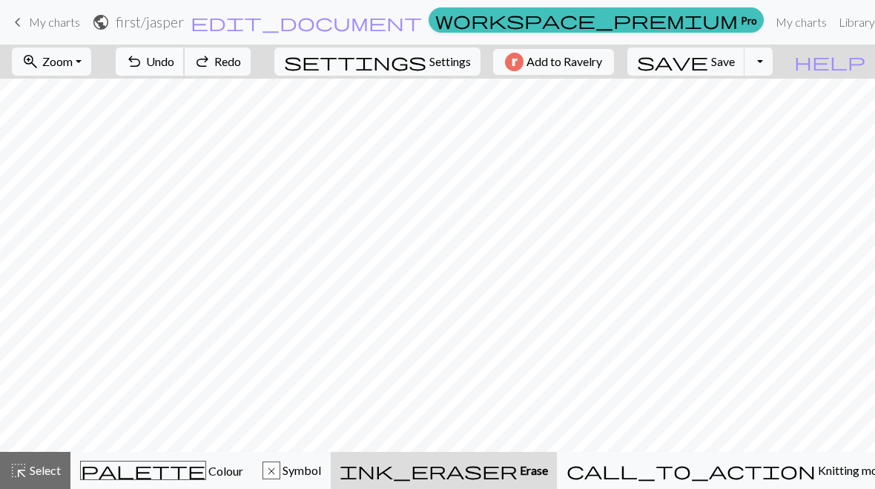
click at [174, 63] on span "Undo" at bounding box center [160, 61] width 28 height 14
click at [174, 62] on span "Undo" at bounding box center [160, 61] width 28 height 14
click at [174, 60] on span "Undo" at bounding box center [160, 61] width 28 height 14
click at [174, 59] on span "Undo" at bounding box center [160, 61] width 28 height 14
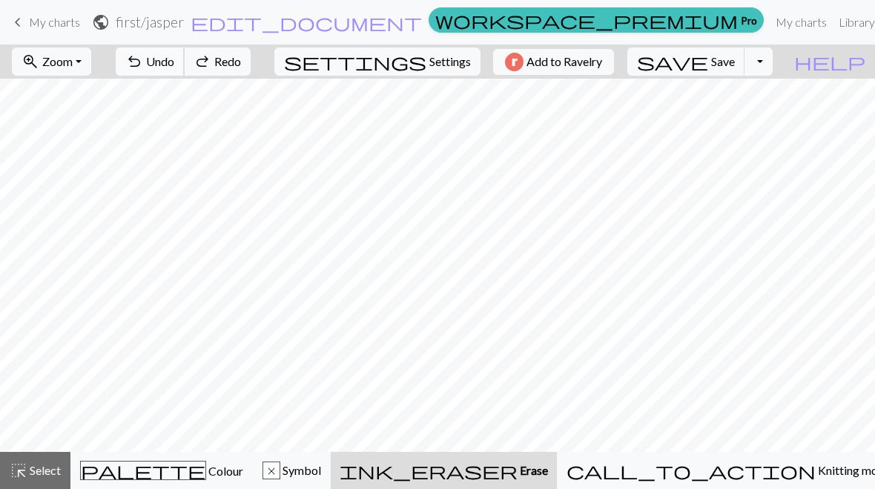
click at [174, 59] on span "Undo" at bounding box center [160, 61] width 28 height 14
click at [174, 58] on span "Undo" at bounding box center [160, 61] width 28 height 14
click at [174, 57] on span "Undo" at bounding box center [160, 61] width 28 height 14
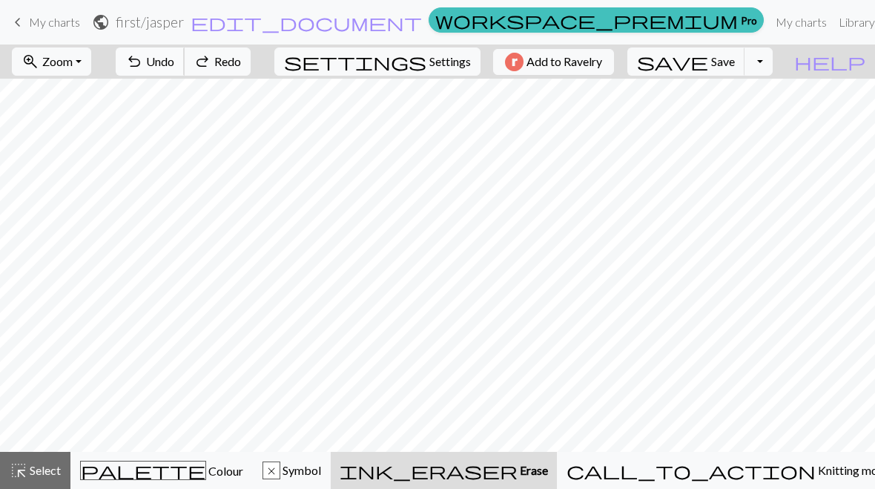
click at [174, 58] on span "Undo" at bounding box center [160, 61] width 28 height 14
click at [174, 57] on span "Undo" at bounding box center [160, 61] width 28 height 14
click at [174, 62] on span "Undo" at bounding box center [160, 61] width 28 height 14
click at [174, 58] on span "Undo" at bounding box center [160, 61] width 28 height 14
click at [174, 57] on span "Undo" at bounding box center [160, 61] width 28 height 14
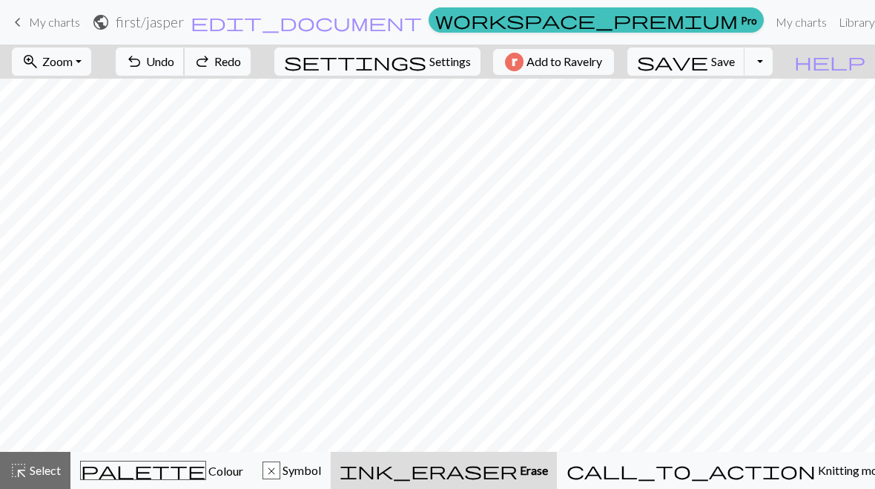
click at [174, 62] on span "Undo" at bounding box center [160, 61] width 28 height 14
click at [174, 68] on span "Undo" at bounding box center [160, 61] width 28 height 14
click at [321, 472] on span "Symbol" at bounding box center [300, 470] width 41 height 14
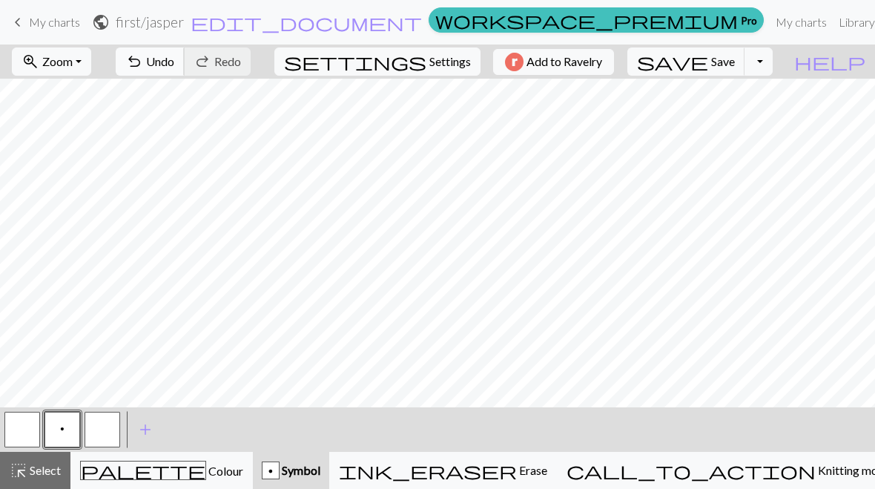
click at [174, 59] on span "Undo" at bounding box center [160, 61] width 28 height 14
click at [174, 58] on span "Undo" at bounding box center [160, 61] width 28 height 14
click at [174, 59] on span "Undo" at bounding box center [160, 61] width 28 height 14
click at [174, 58] on span "Undo" at bounding box center [160, 61] width 28 height 14
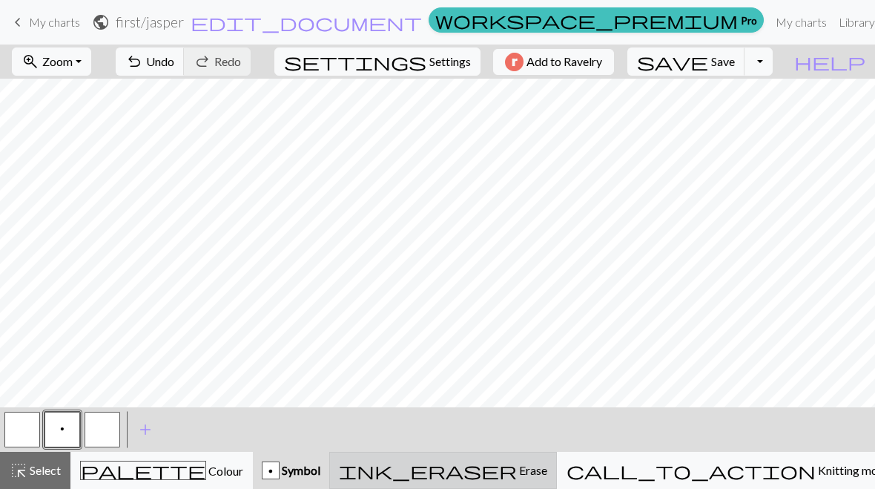
click at [548, 477] on span "Erase" at bounding box center [532, 470] width 30 height 14
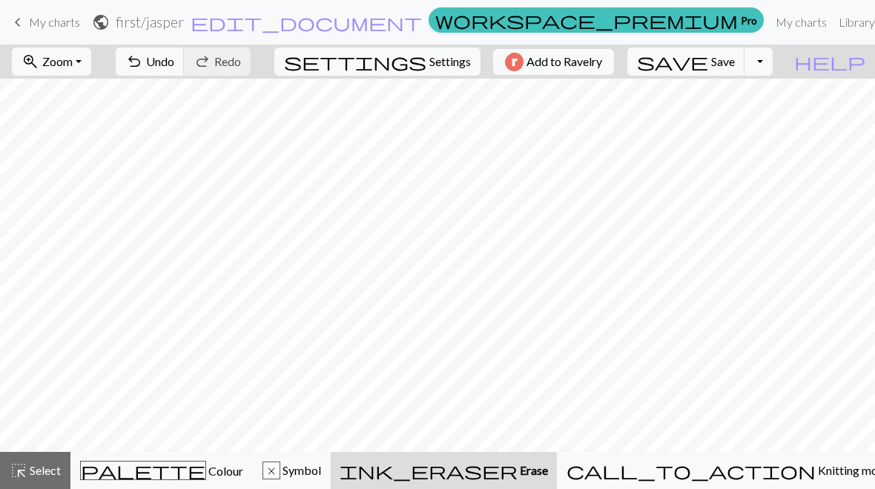
click at [548, 473] on span "Erase" at bounding box center [533, 470] width 30 height 14
click at [331, 457] on button "x Symbol" at bounding box center [292, 470] width 78 height 37
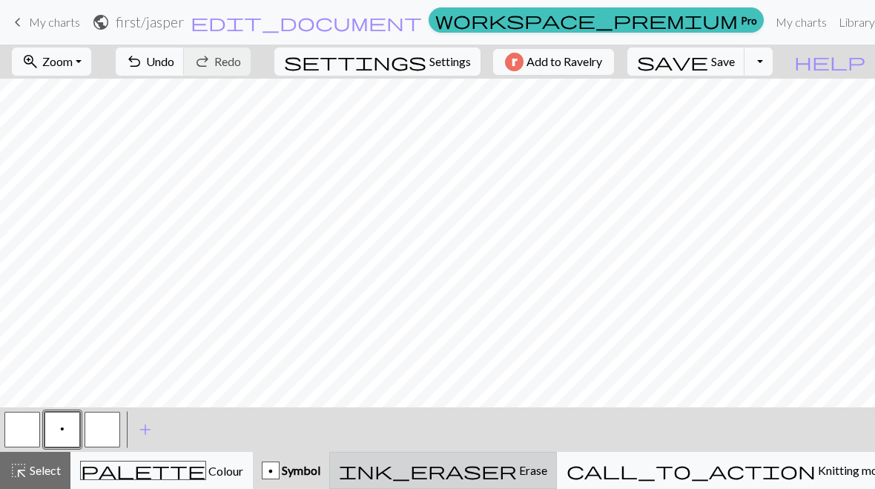
click at [517, 468] on span "ink_eraser" at bounding box center [428, 470] width 178 height 21
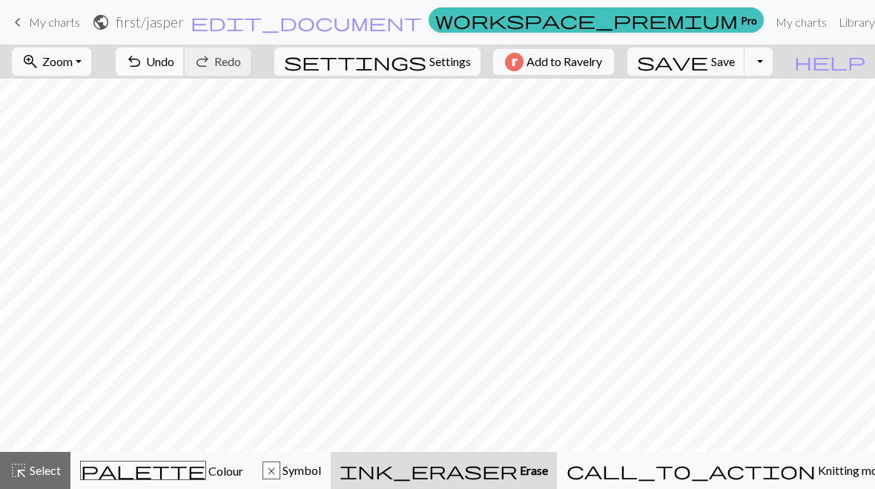
click at [185, 51] on button "undo Undo Undo" at bounding box center [150, 61] width 69 height 28
click at [185, 48] on button "undo Undo Undo" at bounding box center [150, 61] width 69 height 28
click at [227, 44] on nav "keyboard_arrow_left My charts public first / jasper edit_document Edit settings…" at bounding box center [437, 22] width 875 height 45
click at [174, 59] on span "Undo" at bounding box center [160, 61] width 28 height 14
click at [174, 55] on span "Undo" at bounding box center [160, 61] width 28 height 14
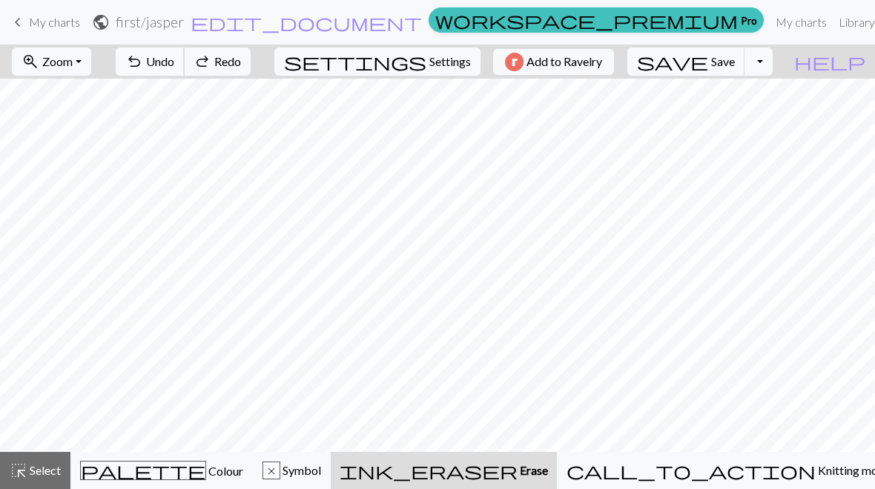
click at [174, 56] on span "Undo" at bounding box center [160, 61] width 28 height 14
click at [174, 61] on span "Undo" at bounding box center [160, 61] width 28 height 14
click at [174, 56] on span "Undo" at bounding box center [160, 61] width 28 height 14
click at [548, 473] on span "Erase" at bounding box center [533, 470] width 30 height 14
click at [321, 473] on span "Symbol" at bounding box center [300, 470] width 41 height 14
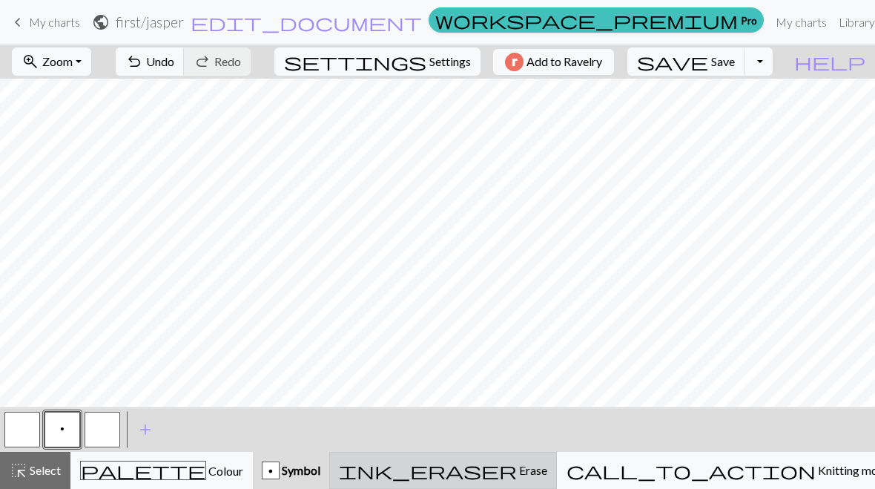
click at [548, 473] on span "Erase" at bounding box center [532, 470] width 30 height 14
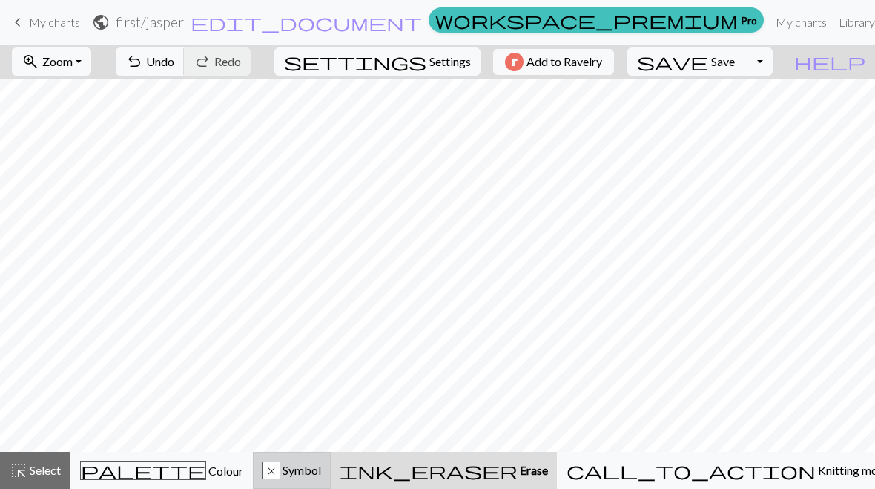
click at [321, 468] on div "x Symbol" at bounding box center [292, 470] width 59 height 18
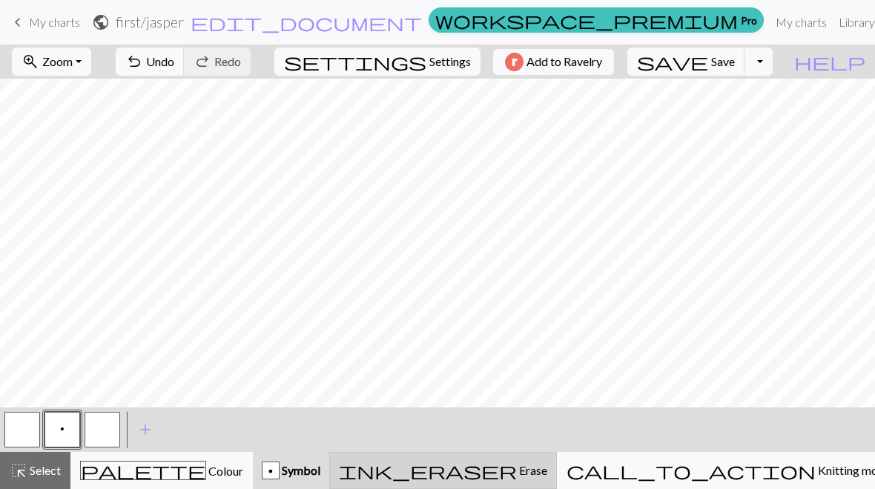
click at [548, 479] on div "ink_eraser Erase Erase" at bounding box center [443, 470] width 208 height 18
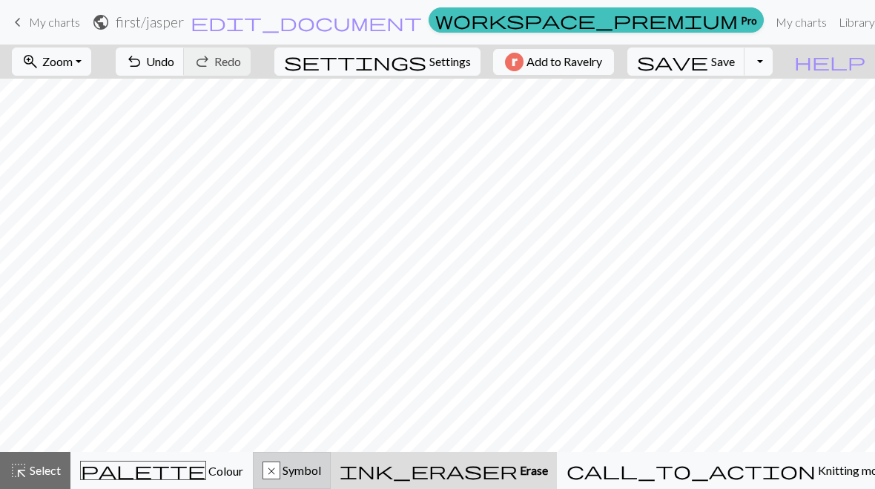
click at [321, 467] on span "Symbol" at bounding box center [300, 470] width 41 height 14
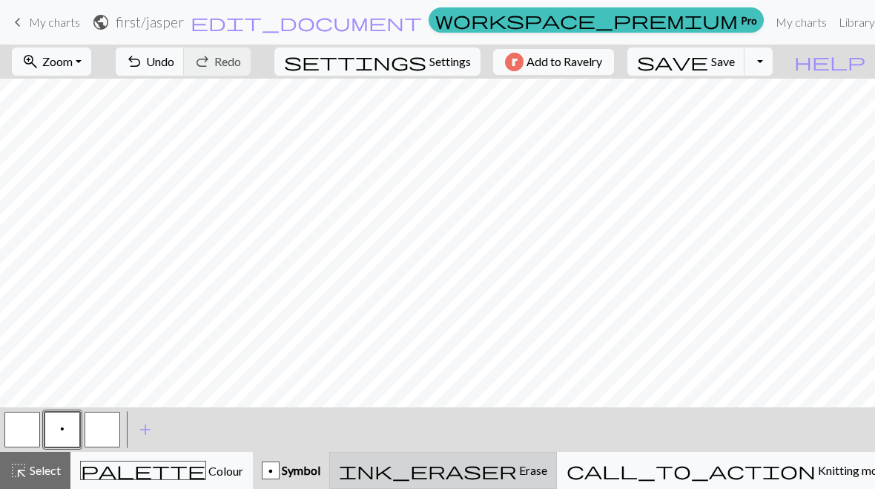
click at [548, 476] on span "Erase" at bounding box center [532, 470] width 30 height 14
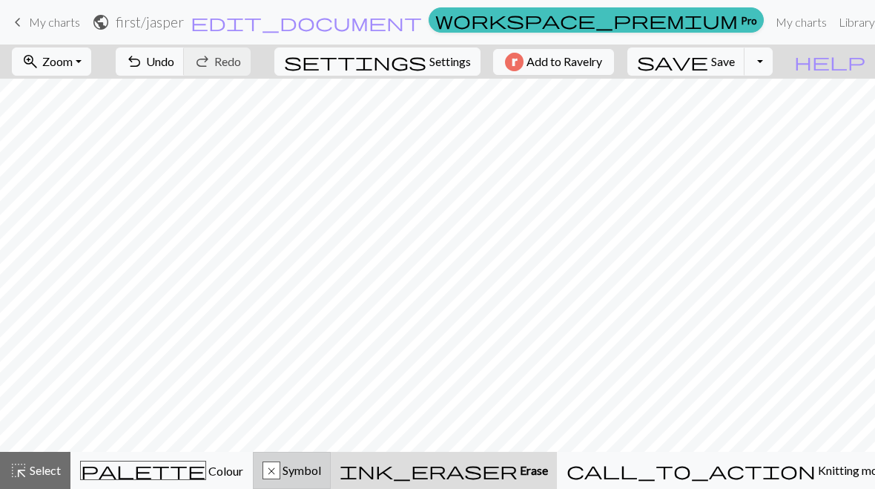
click at [321, 471] on div "x Symbol" at bounding box center [292, 470] width 59 height 18
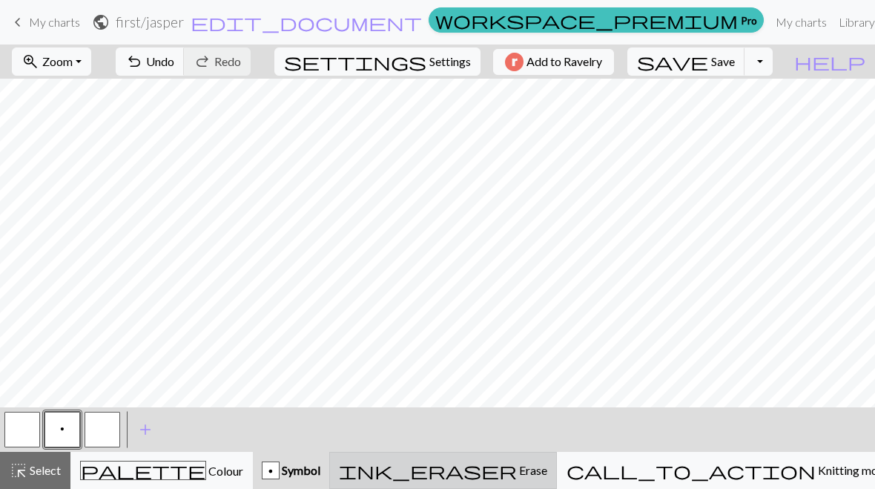
click at [548, 470] on span "Erase" at bounding box center [532, 470] width 30 height 14
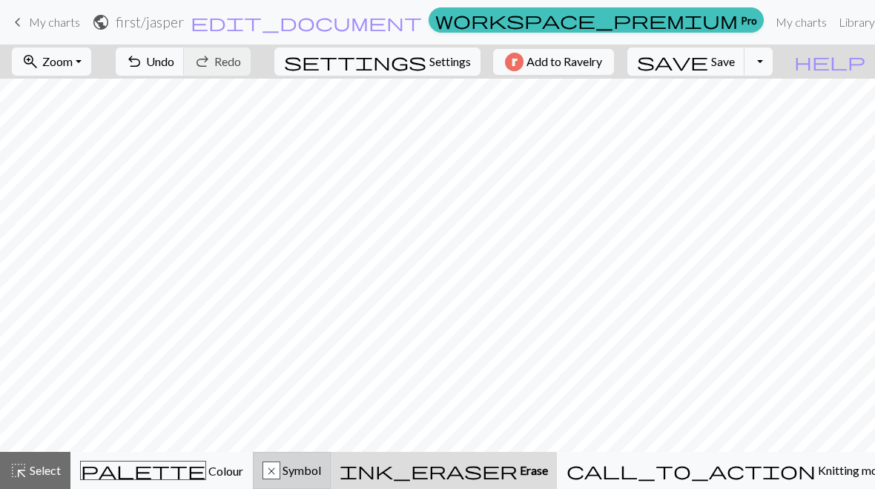
click at [321, 473] on span "Symbol" at bounding box center [300, 470] width 41 height 14
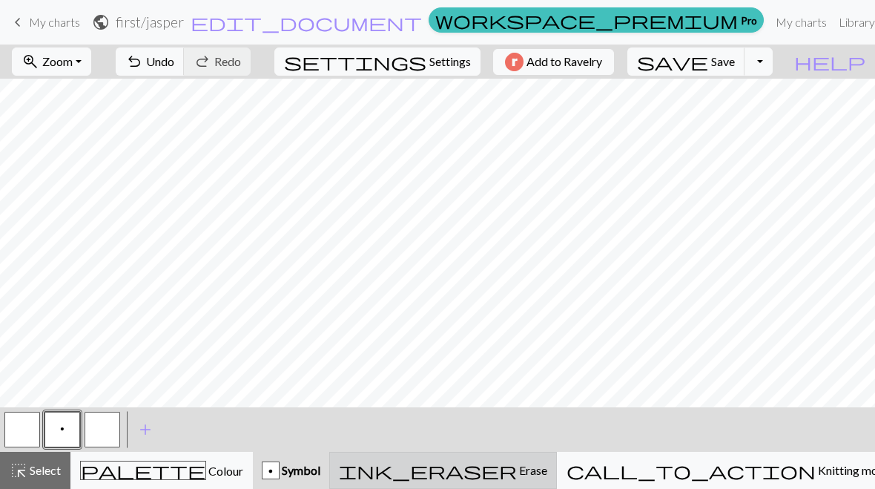
click at [548, 473] on span "Erase" at bounding box center [532, 470] width 30 height 14
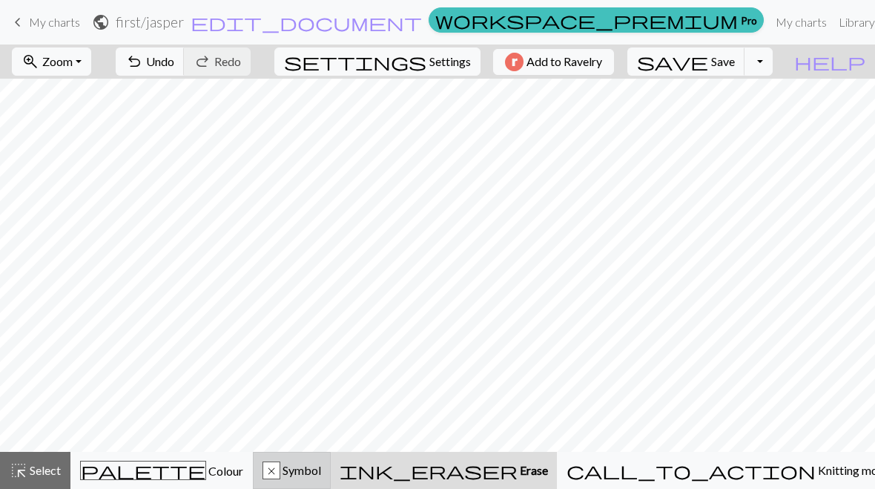
click at [321, 475] on span "Symbol" at bounding box center [300, 470] width 41 height 14
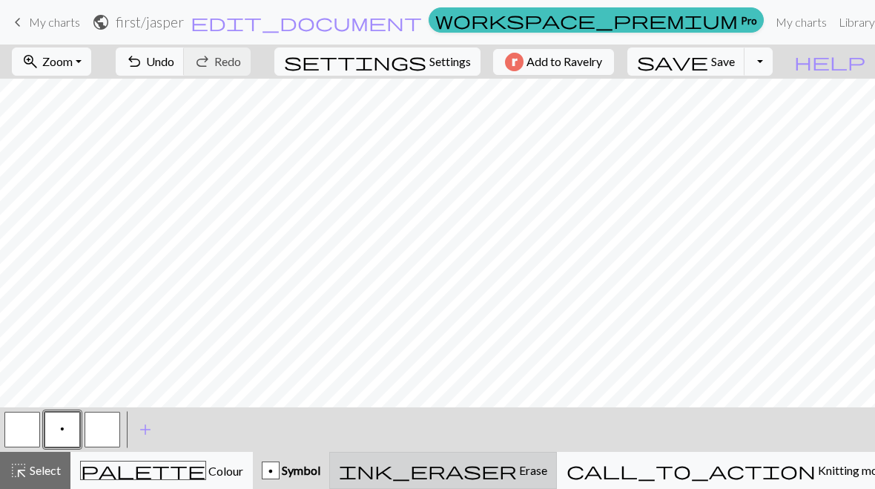
click at [548, 470] on span "Erase" at bounding box center [532, 470] width 30 height 14
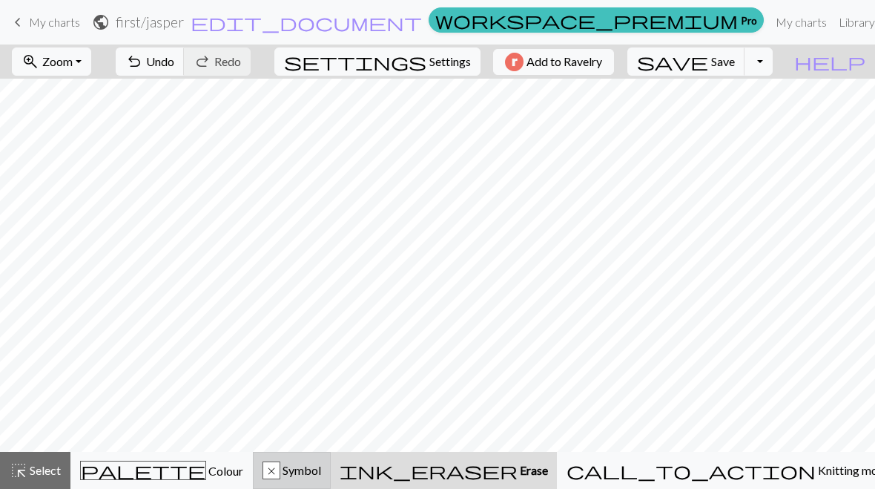
click at [321, 473] on span "Symbol" at bounding box center [300, 470] width 41 height 14
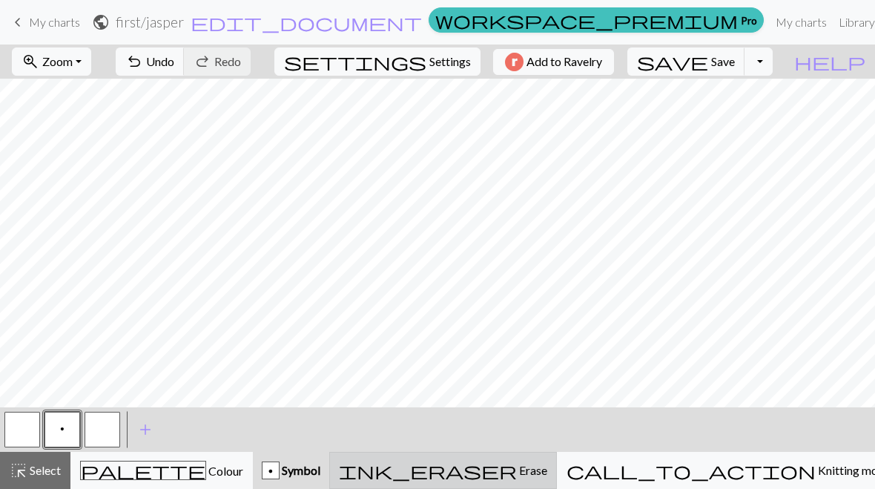
click at [548, 474] on span "Erase" at bounding box center [532, 470] width 30 height 14
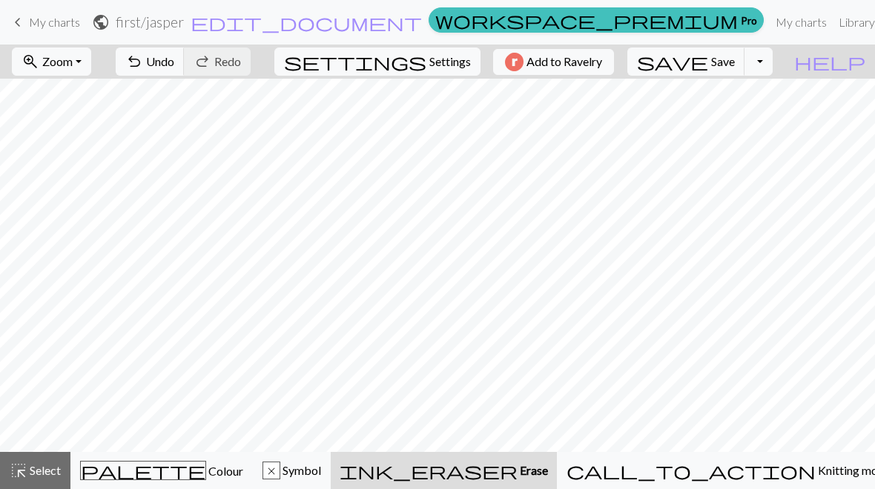
click at [262, 59] on div "undo Undo Undo redo Redo Redo" at bounding box center [183, 62] width 157 height 34
click at [174, 56] on span "Undo" at bounding box center [160, 61] width 28 height 14
click at [174, 62] on span "Undo" at bounding box center [160, 61] width 28 height 14
click at [174, 61] on span "Undo" at bounding box center [160, 61] width 28 height 14
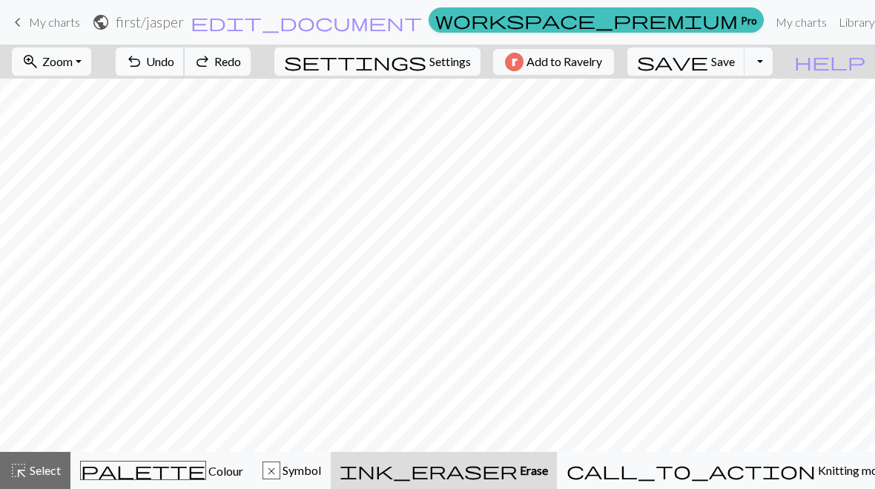
click at [174, 63] on span "Undo" at bounding box center [160, 61] width 28 height 14
click at [174, 62] on span "Undo" at bounding box center [160, 61] width 28 height 14
click at [174, 60] on span "Undo" at bounding box center [160, 61] width 28 height 14
click at [185, 69] on button "undo Undo Undo" at bounding box center [150, 61] width 69 height 28
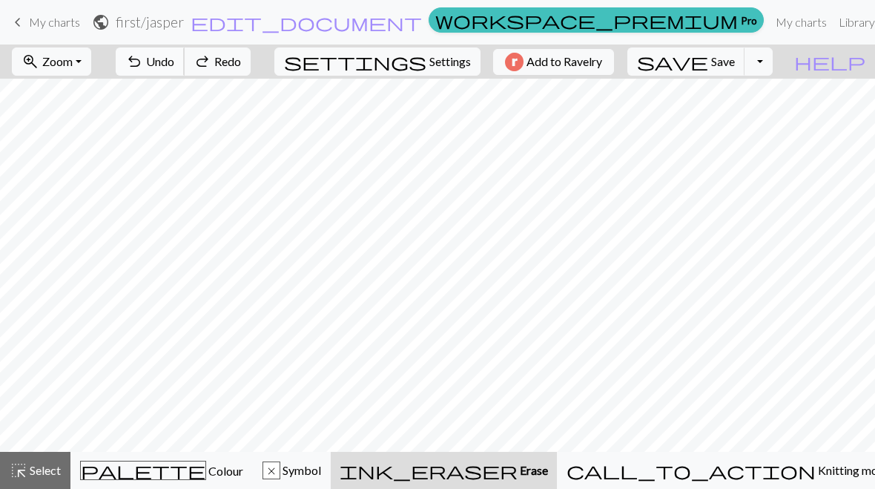
click at [185, 69] on button "undo Undo Undo" at bounding box center [150, 61] width 69 height 28
click at [174, 68] on span "Undo" at bounding box center [160, 61] width 28 height 14
click at [174, 65] on span "Undo" at bounding box center [160, 61] width 28 height 14
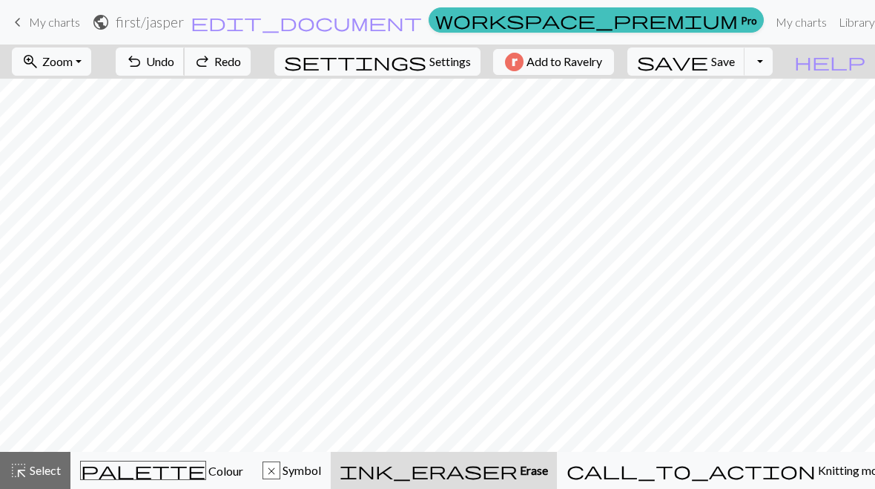
click at [185, 74] on button "undo Undo Undo" at bounding box center [150, 61] width 69 height 28
click at [223, 76] on div "undo Undo Undo redo Redo Redo" at bounding box center [183, 62] width 157 height 34
click at [174, 62] on span "Undo" at bounding box center [160, 61] width 28 height 14
click at [174, 58] on span "Undo" at bounding box center [160, 61] width 28 height 14
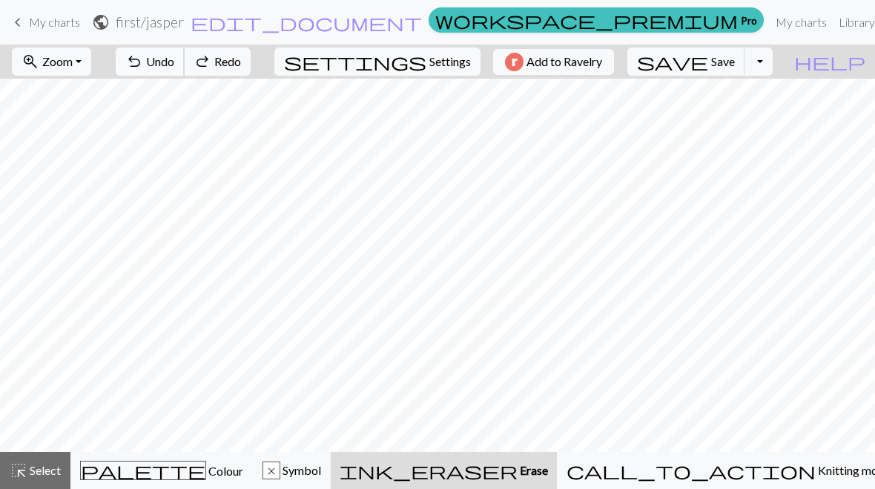
click at [174, 57] on span "Undo" at bounding box center [160, 61] width 28 height 14
click at [174, 56] on span "Undo" at bounding box center [160, 61] width 28 height 14
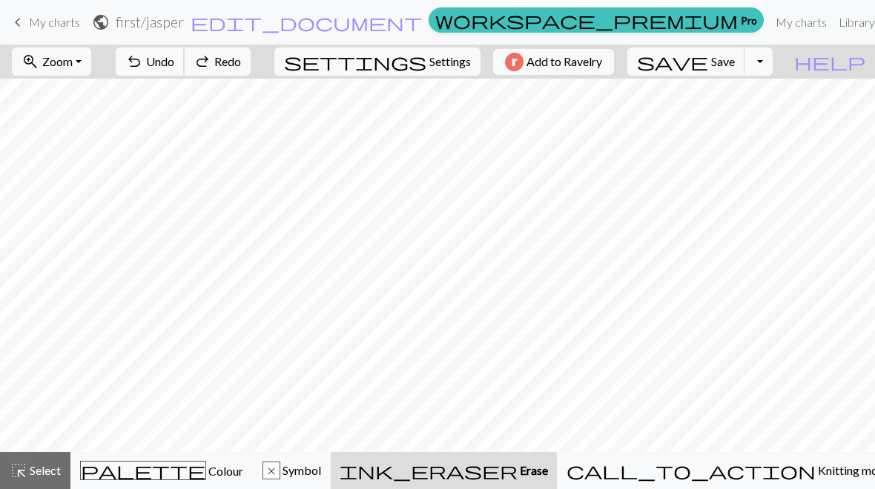
click at [185, 59] on button "undo Undo Undo" at bounding box center [150, 61] width 69 height 28
click at [143, 65] on span "undo" at bounding box center [134, 61] width 18 height 21
click at [143, 66] on span "undo" at bounding box center [134, 61] width 18 height 21
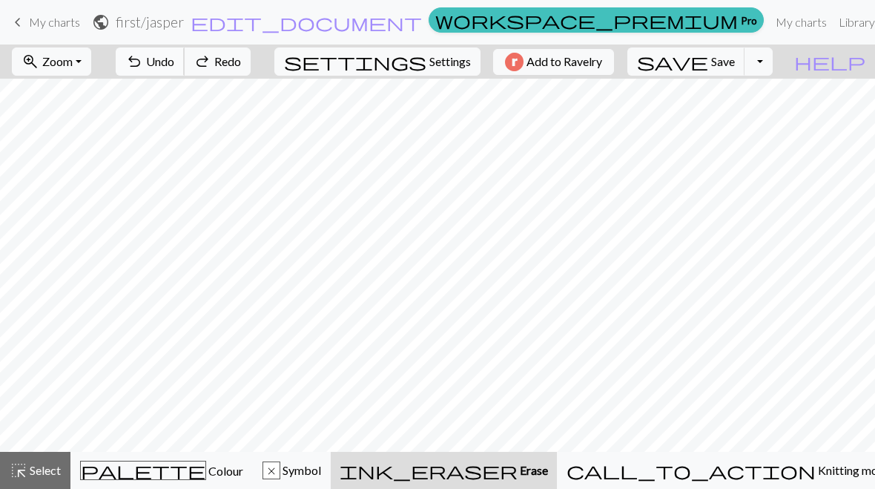
click at [143, 65] on span "undo" at bounding box center [134, 61] width 18 height 21
click at [185, 68] on button "undo Undo Undo" at bounding box center [150, 61] width 69 height 28
click at [174, 65] on span "Undo" at bounding box center [160, 61] width 28 height 14
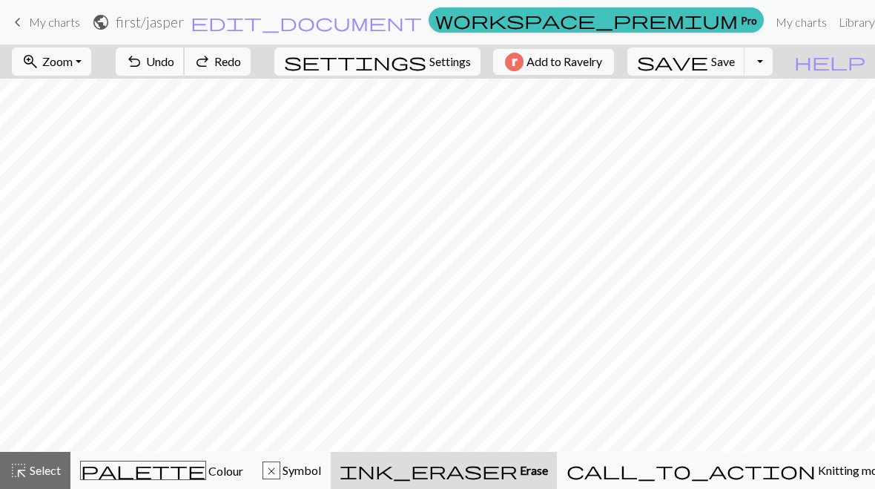
click at [174, 66] on span "Undo" at bounding box center [160, 61] width 28 height 14
click at [174, 65] on span "Undo" at bounding box center [160, 61] width 28 height 14
click at [174, 64] on span "Undo" at bounding box center [160, 61] width 28 height 14
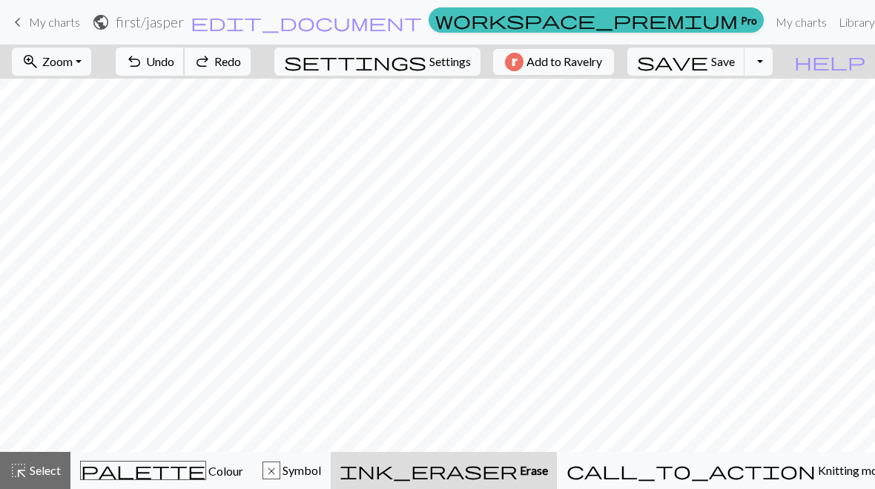
click at [174, 64] on span "Undo" at bounding box center [160, 61] width 28 height 14
click at [185, 69] on button "undo Undo Undo" at bounding box center [150, 61] width 69 height 28
click at [174, 61] on span "Undo" at bounding box center [160, 61] width 28 height 14
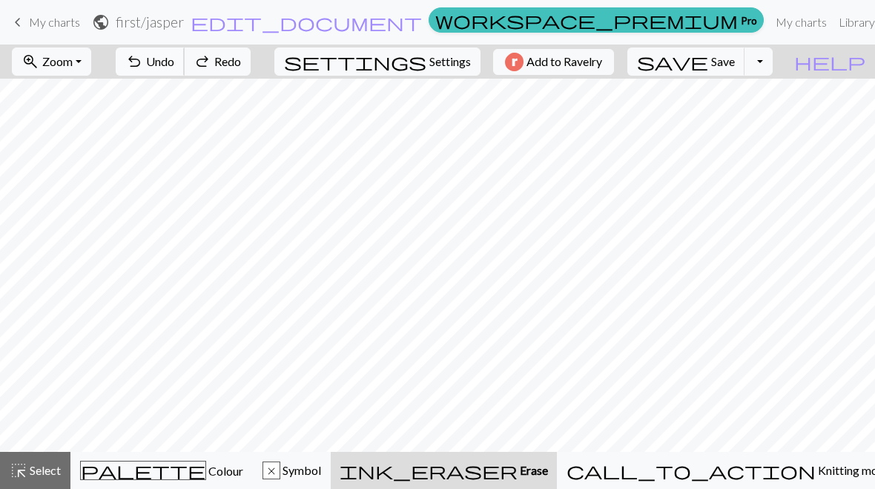
click at [174, 62] on span "Undo" at bounding box center [160, 61] width 28 height 14
click at [174, 64] on span "Undo" at bounding box center [160, 61] width 28 height 14
click at [185, 69] on button "undo Undo Undo" at bounding box center [150, 61] width 69 height 28
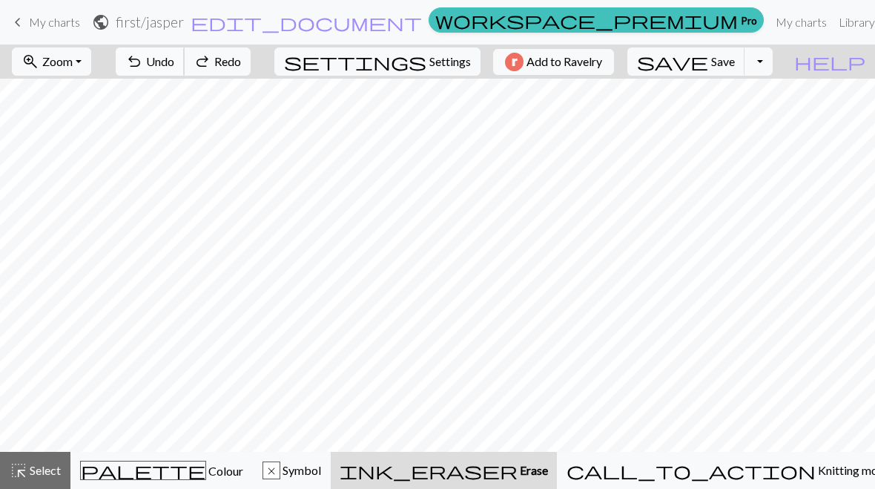
click at [174, 68] on span "Undo" at bounding box center [160, 61] width 28 height 14
click at [228, 68] on div "undo Undo Undo redo Redo Redo" at bounding box center [183, 62] width 157 height 34
click at [227, 68] on div "undo Undo Undo redo Redo Redo" at bounding box center [183, 62] width 157 height 34
click at [227, 65] on div "undo Undo Undo redo Redo Redo" at bounding box center [183, 62] width 157 height 34
click at [226, 65] on div "undo Undo Undo redo Redo Redo" at bounding box center [183, 62] width 157 height 34
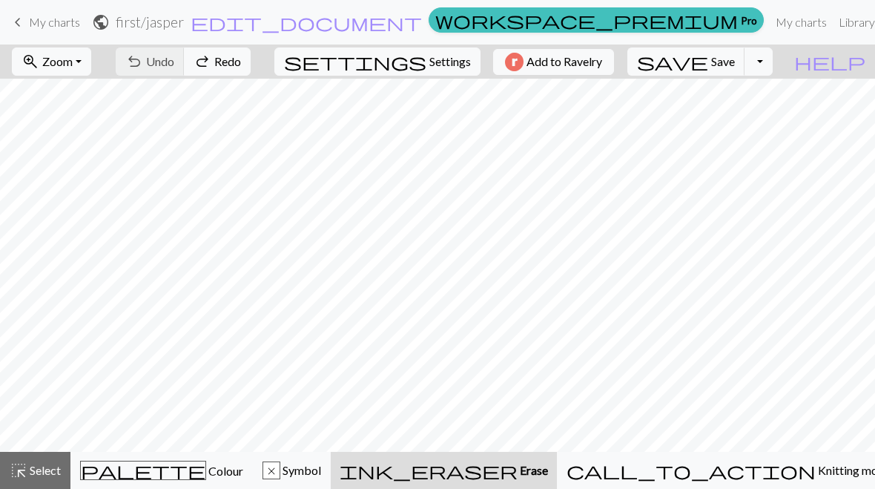
click at [226, 70] on div "undo Undo Undo redo Redo Redo" at bounding box center [183, 62] width 157 height 34
click at [223, 72] on div "undo Undo Undo redo Redo Redo" at bounding box center [183, 62] width 157 height 34
click at [223, 71] on div "undo Undo Undo redo Redo Redo" at bounding box center [183, 62] width 157 height 34
click at [222, 72] on div "undo Undo Undo redo Redo Redo" at bounding box center [183, 62] width 157 height 34
click at [221, 72] on div "undo Undo Undo redo Redo Redo" at bounding box center [183, 62] width 157 height 34
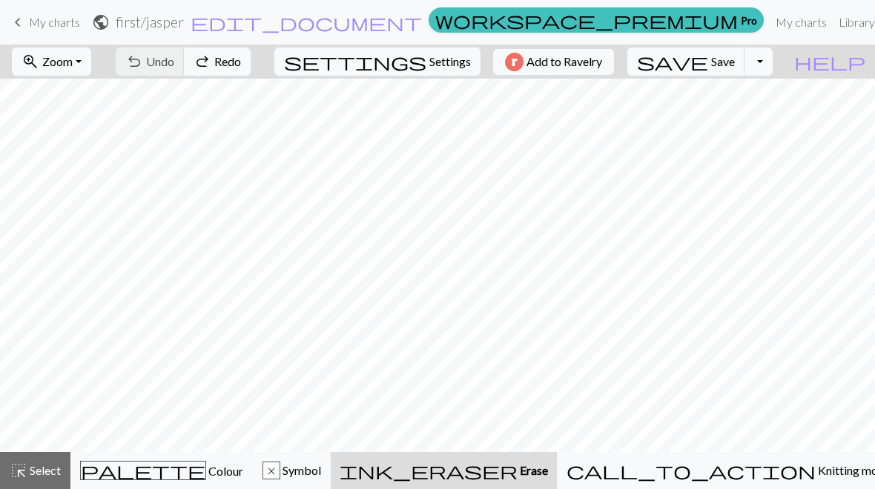
click at [226, 58] on div "undo Undo Undo redo Redo Redo" at bounding box center [183, 62] width 157 height 34
click at [223, 51] on div "undo Undo Undo redo Redo Redo" at bounding box center [183, 62] width 157 height 34
click at [233, 55] on div "undo Undo Undo redo Redo Redo" at bounding box center [183, 62] width 157 height 34
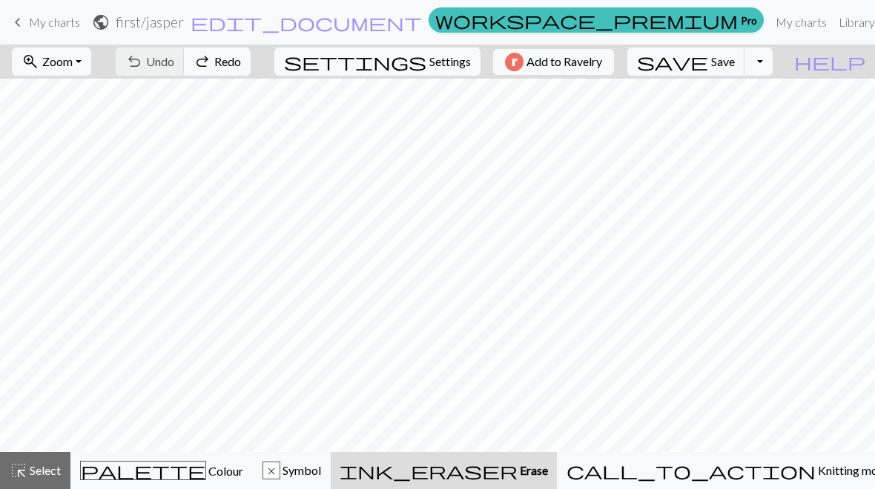
click at [232, 54] on div "undo Undo Undo redo Redo Redo" at bounding box center [183, 62] width 157 height 34
click at [548, 466] on span "Erase" at bounding box center [533, 470] width 30 height 14
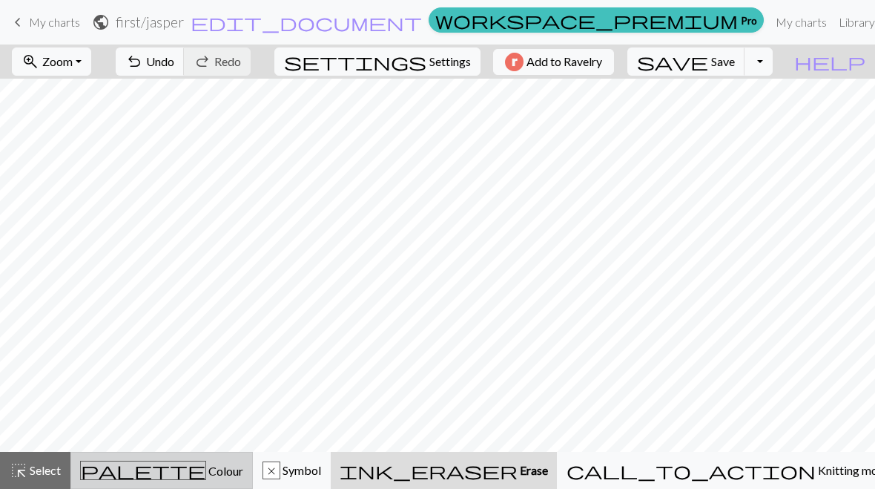
click at [206, 475] on span "Colour" at bounding box center [224, 471] width 37 height 14
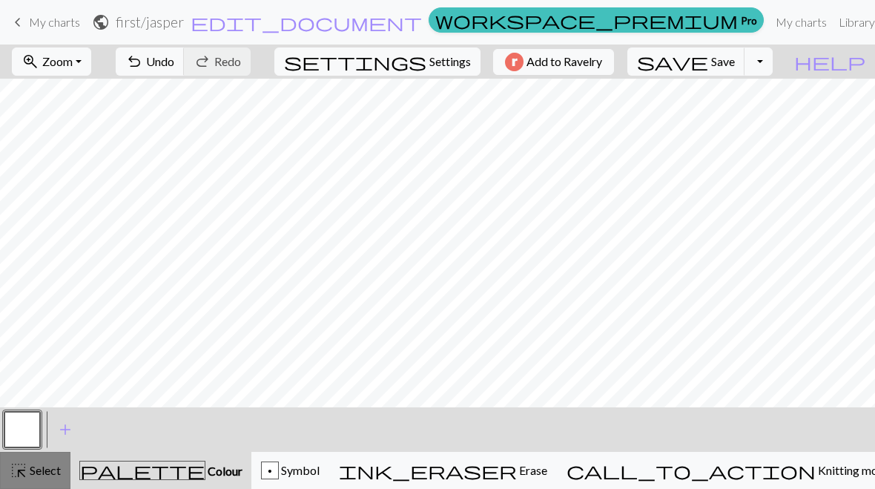
click at [47, 470] on span "Select" at bounding box center [43, 470] width 33 height 14
click at [62, 434] on span "add" at bounding box center [65, 429] width 18 height 21
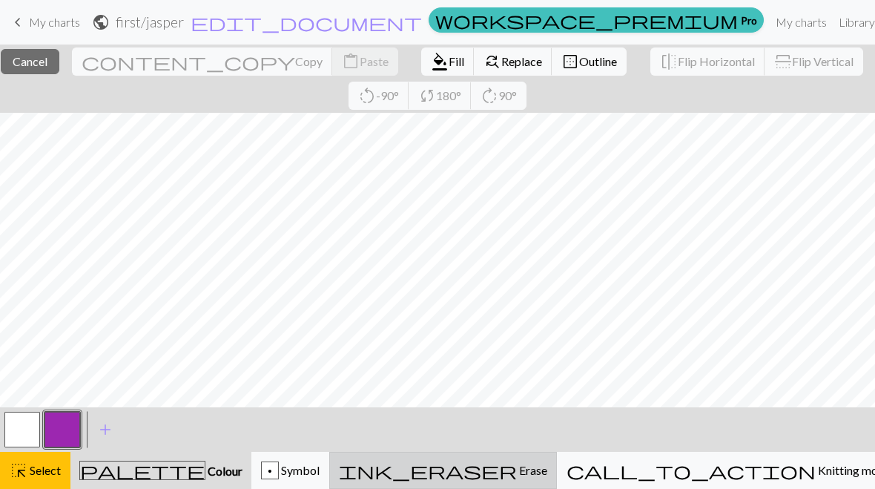
click at [548, 473] on span "Erase" at bounding box center [532, 470] width 30 height 14
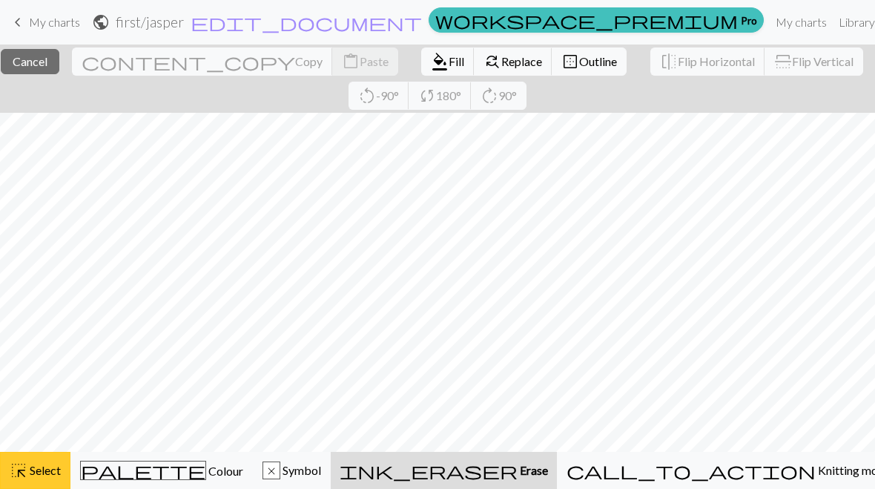
click at [49, 464] on span "Select" at bounding box center [43, 470] width 33 height 14
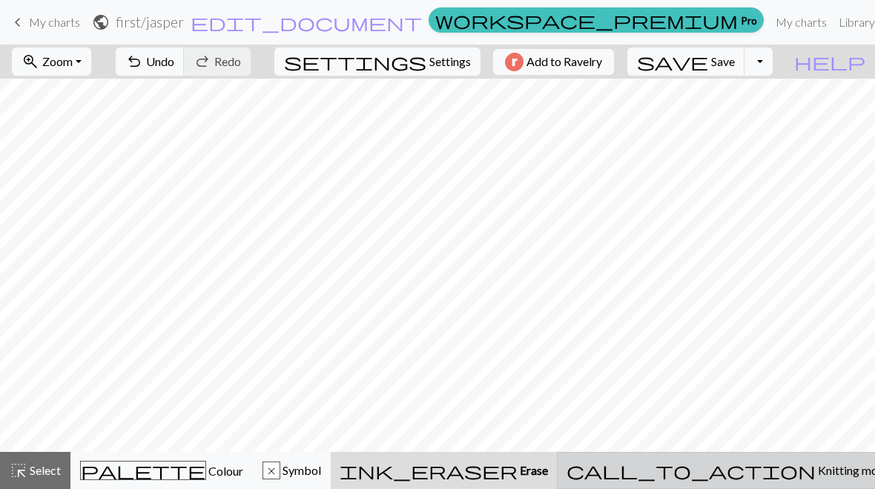
click at [816, 475] on span "Knitting mode" at bounding box center [853, 470] width 75 height 14
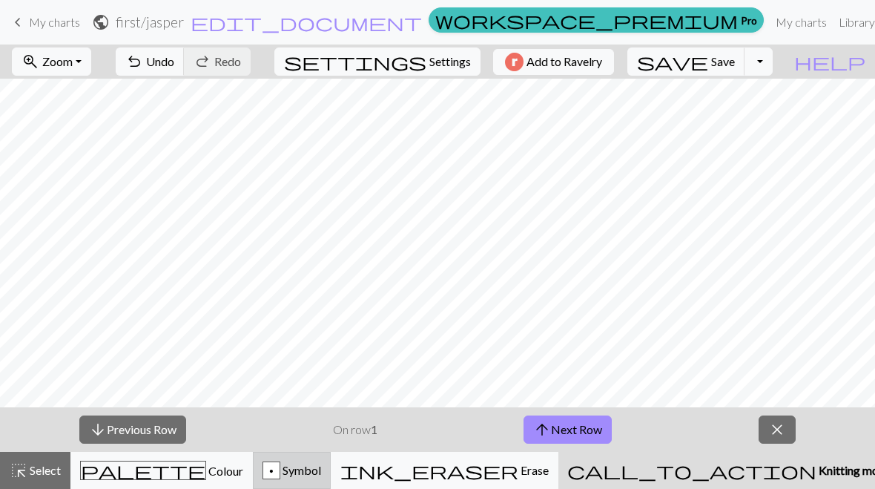
click at [321, 479] on div "p Symbol" at bounding box center [292, 470] width 59 height 18
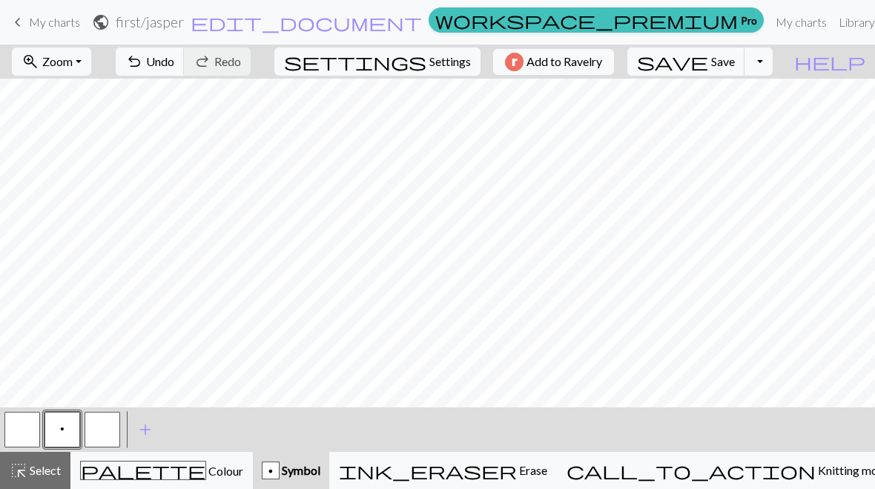
click at [0, 19] on div "keyboard_arrow_left My charts public first / jasper edit_document Edit settings…" at bounding box center [437, 22] width 875 height 30
